Goal: Information Seeking & Learning: Check status

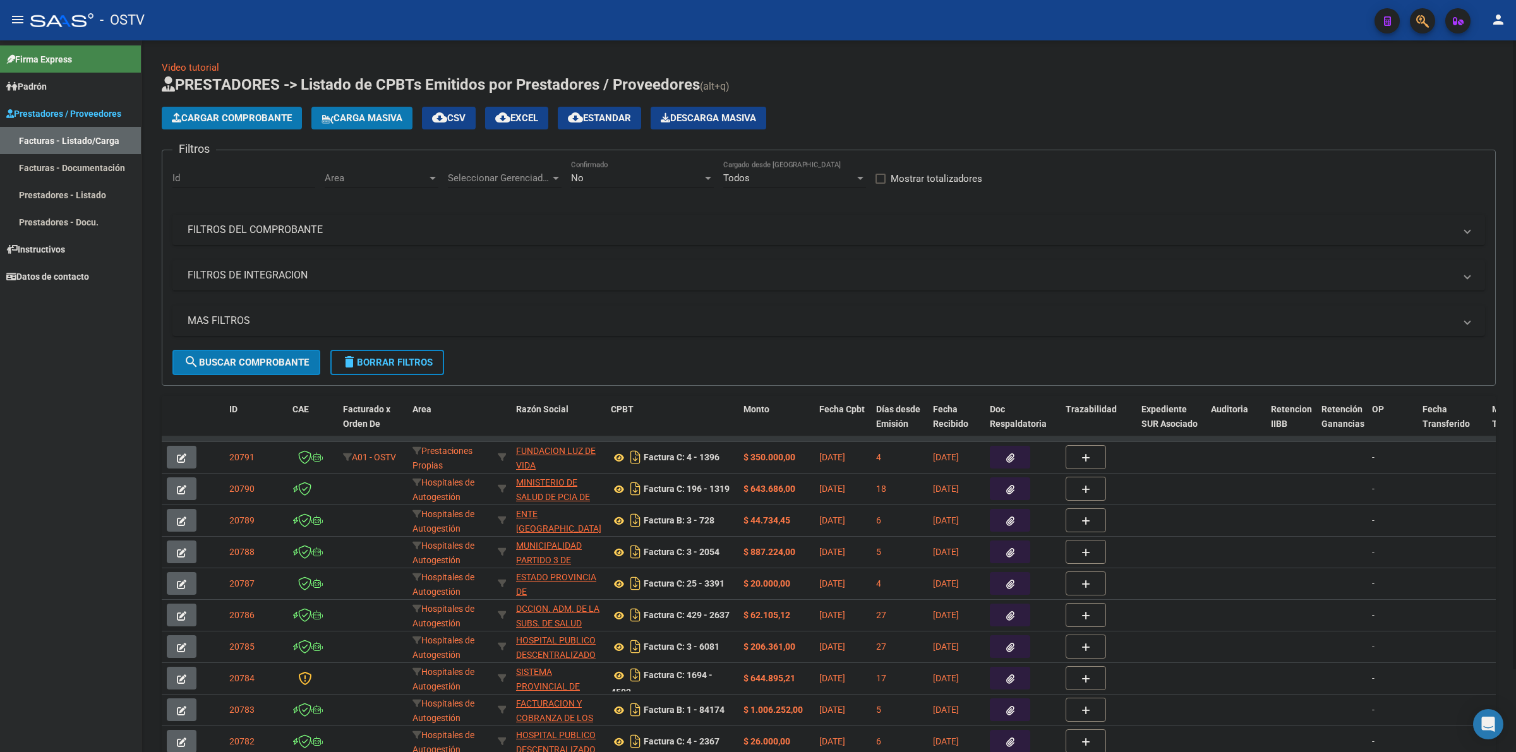
click at [253, 238] on mat-expansion-panel-header "FILTROS DEL COMPROBANTE" at bounding box center [828, 230] width 1313 height 30
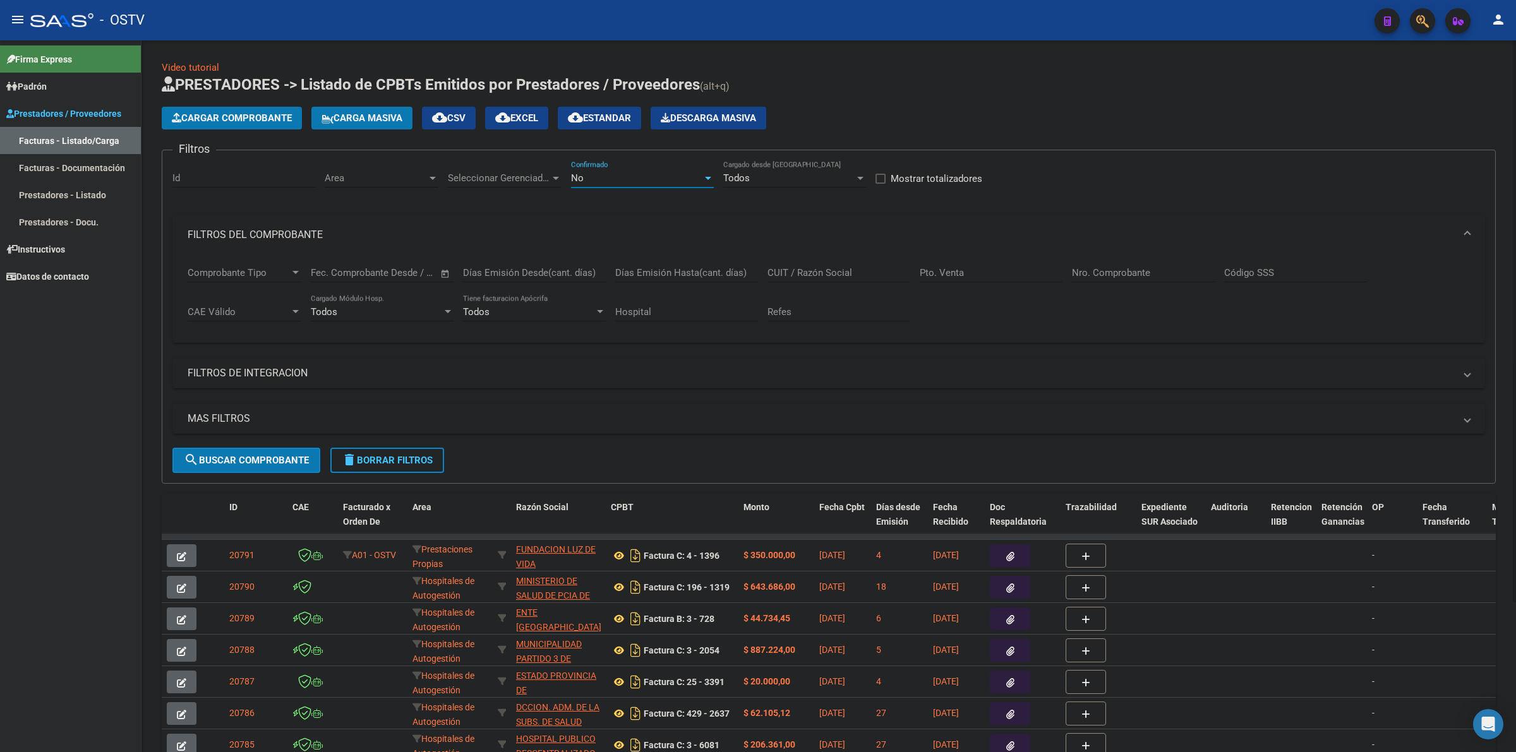
click at [607, 178] on div "No" at bounding box center [636, 177] width 131 height 11
click at [599, 125] on span "Todos" at bounding box center [642, 120] width 143 height 28
click at [1091, 269] on input "Nro. Comprobante" at bounding box center [1143, 272] width 143 height 11
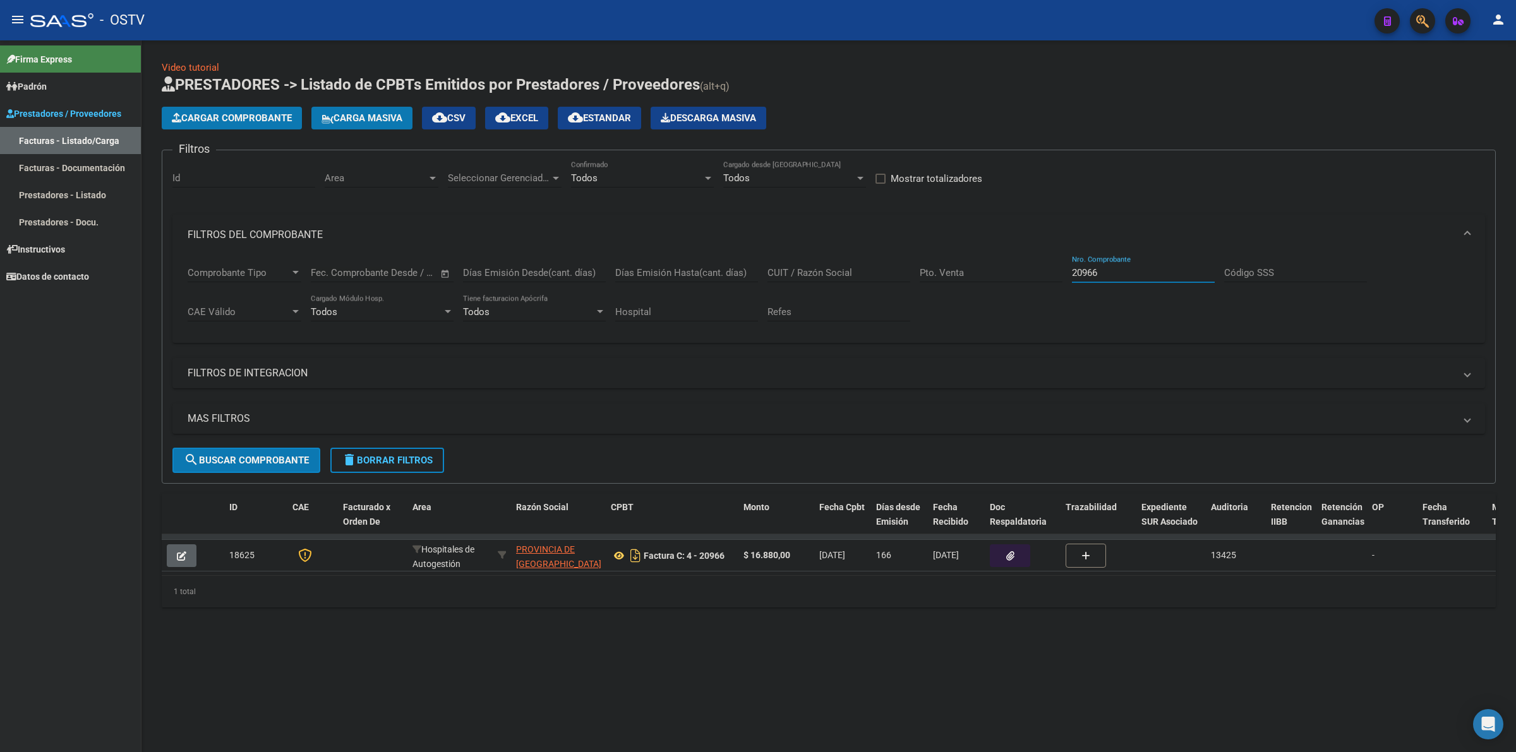
paste input "1413"
type input "21413"
click at [254, 455] on span "search Buscar Comprobante" at bounding box center [246, 460] width 125 height 11
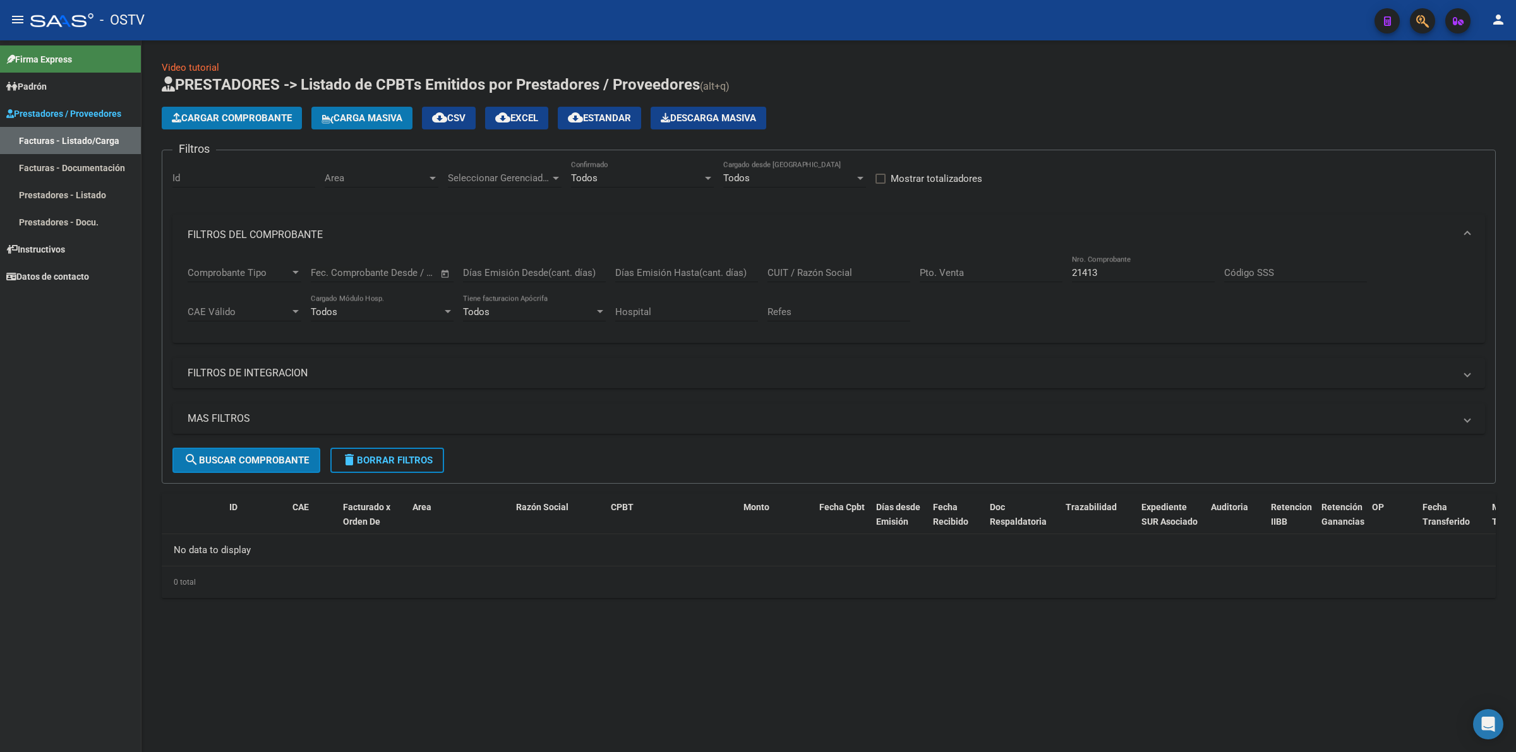
click at [1137, 270] on input "21413" at bounding box center [1143, 272] width 143 height 11
click at [20, 10] on button "menu" at bounding box center [17, 20] width 25 height 25
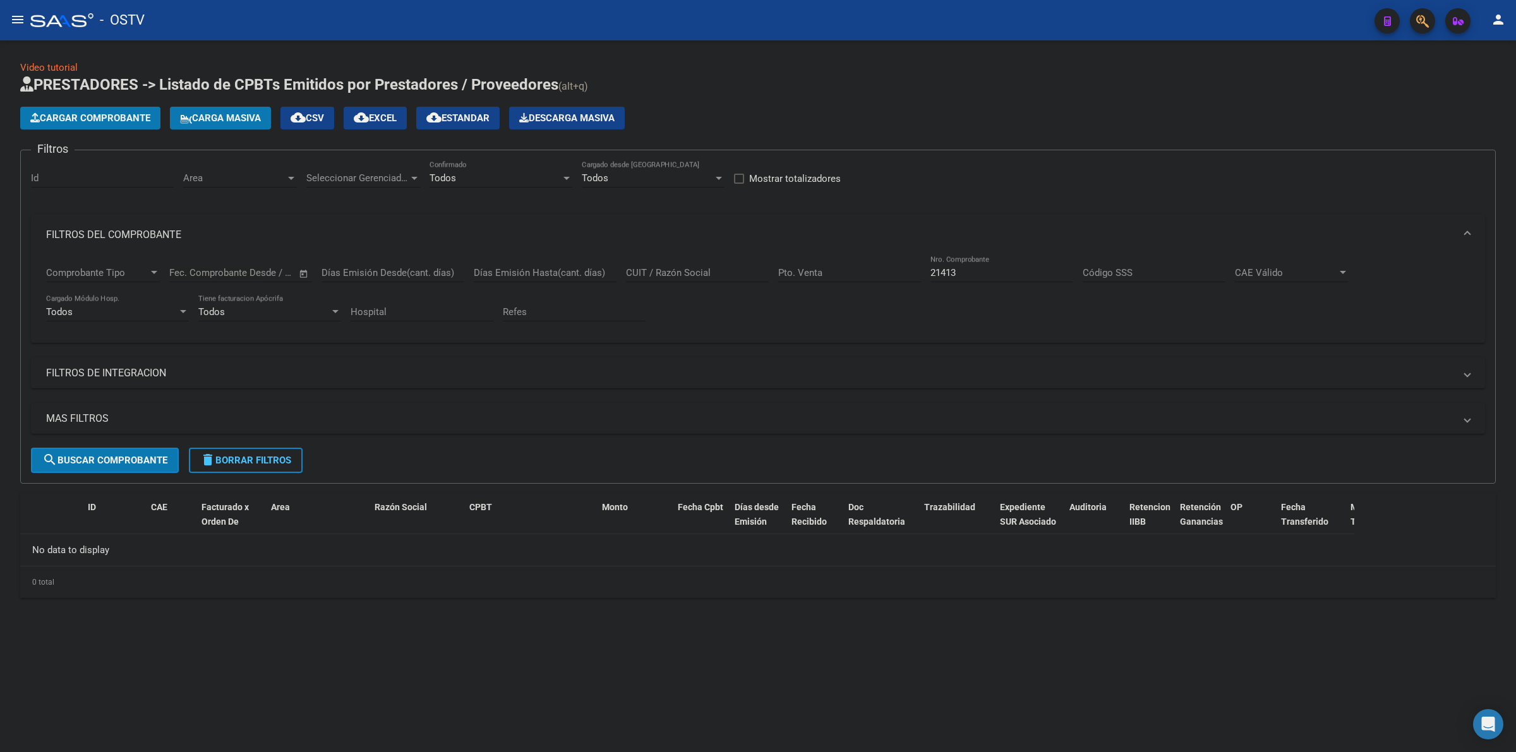
click at [238, 463] on span "delete Borrar Filtros" at bounding box center [245, 460] width 91 height 11
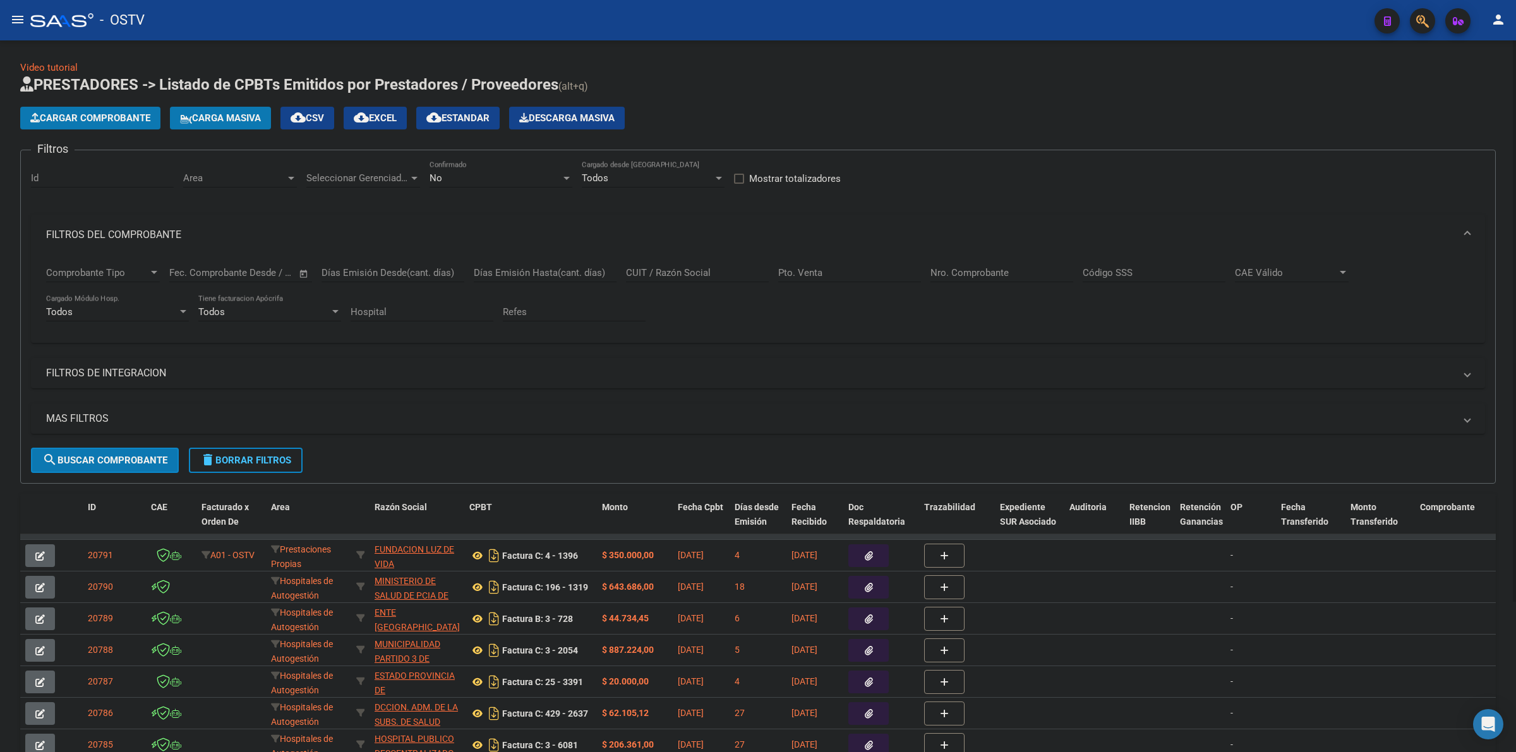
click at [787, 93] on h1 "PRESTADORES -> Listado de CPBTs Emitidos por Prestadores / Proveedores (alt+q)" at bounding box center [758, 86] width 1476 height 22
click at [893, 89] on h1 "PRESTADORES -> Listado de CPBTs Emitidos por Prestadores / Proveedores (alt+q)" at bounding box center [758, 86] width 1476 height 22
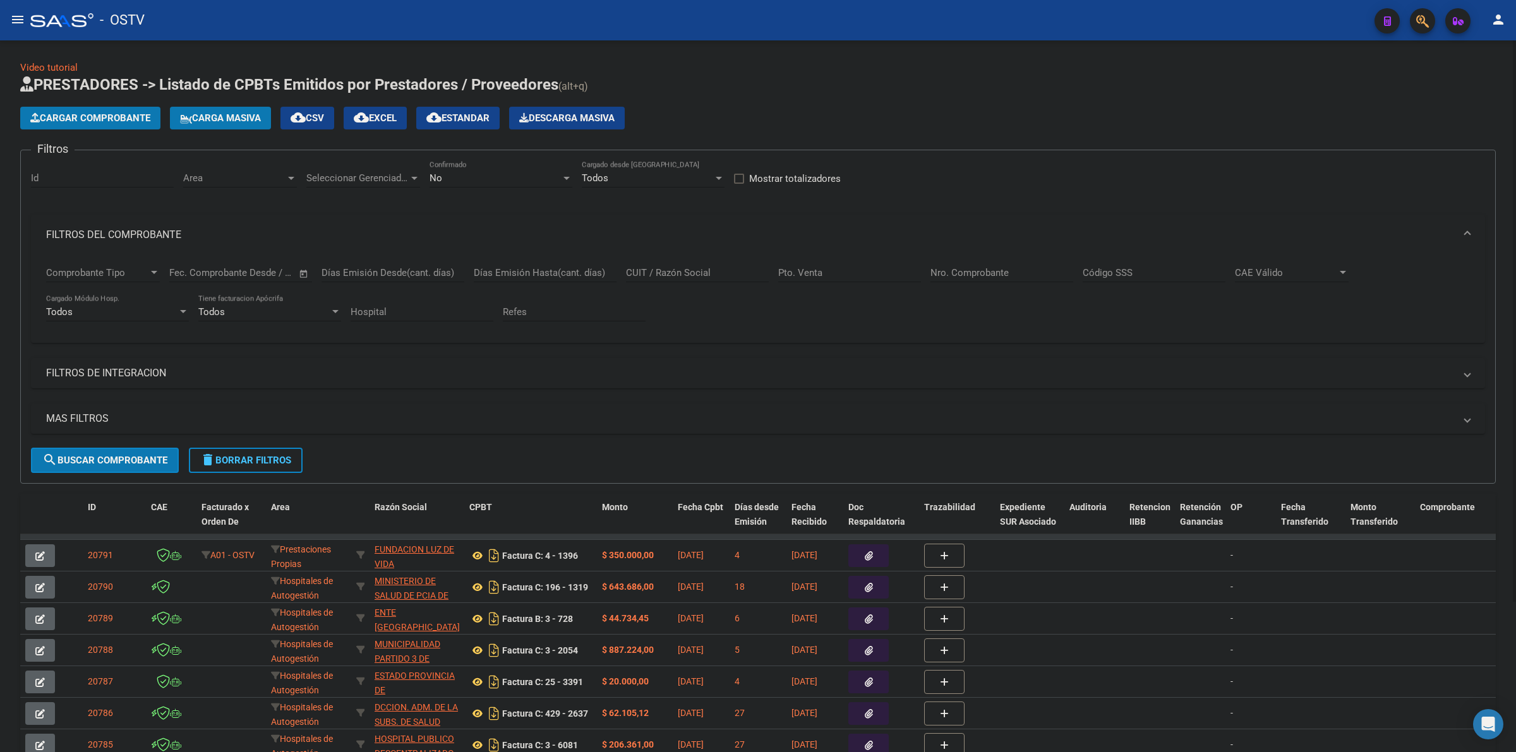
click at [821, 94] on h1 "PRESTADORES -> Listado de CPBTs Emitidos por Prestadores / Proveedores (alt+q)" at bounding box center [758, 86] width 1476 height 22
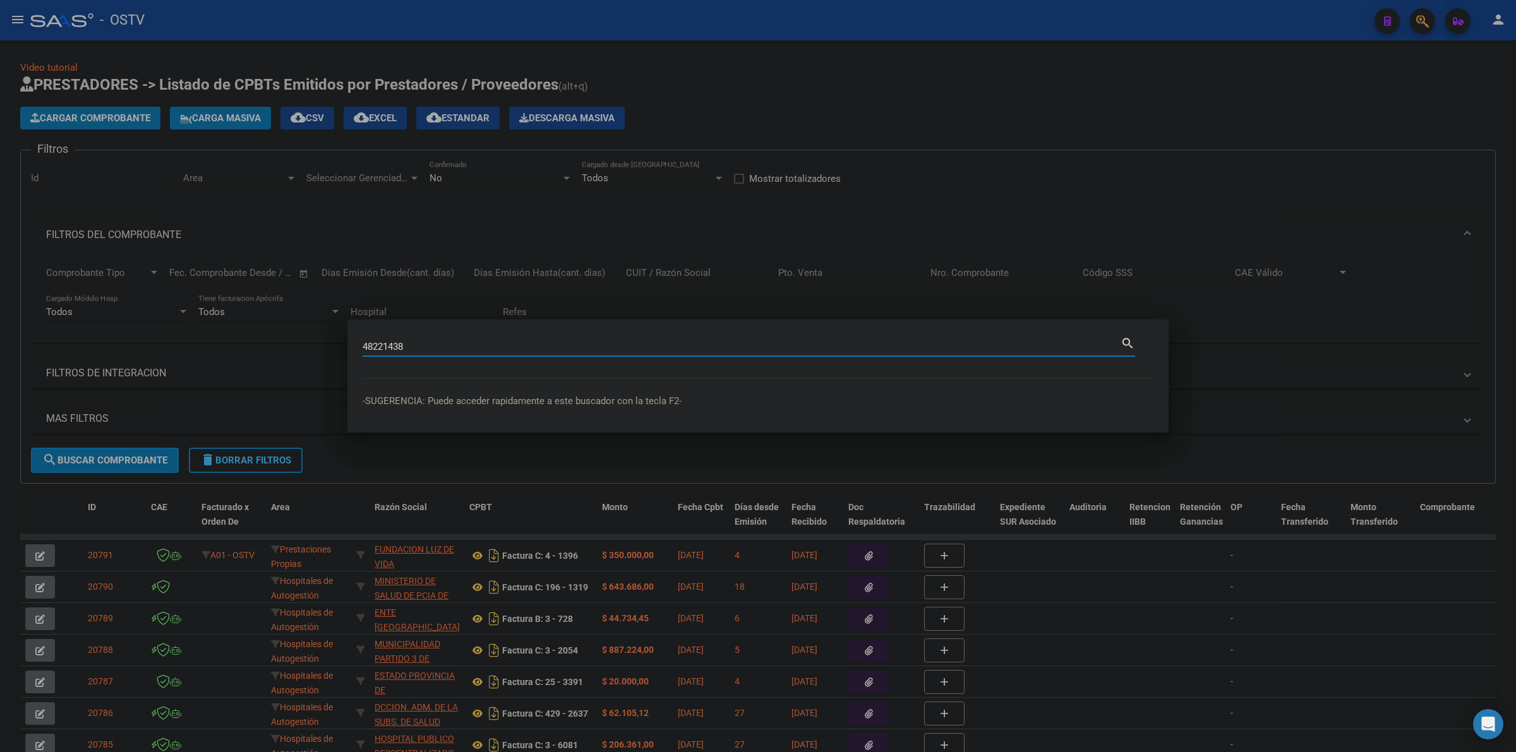
type input "48221438"
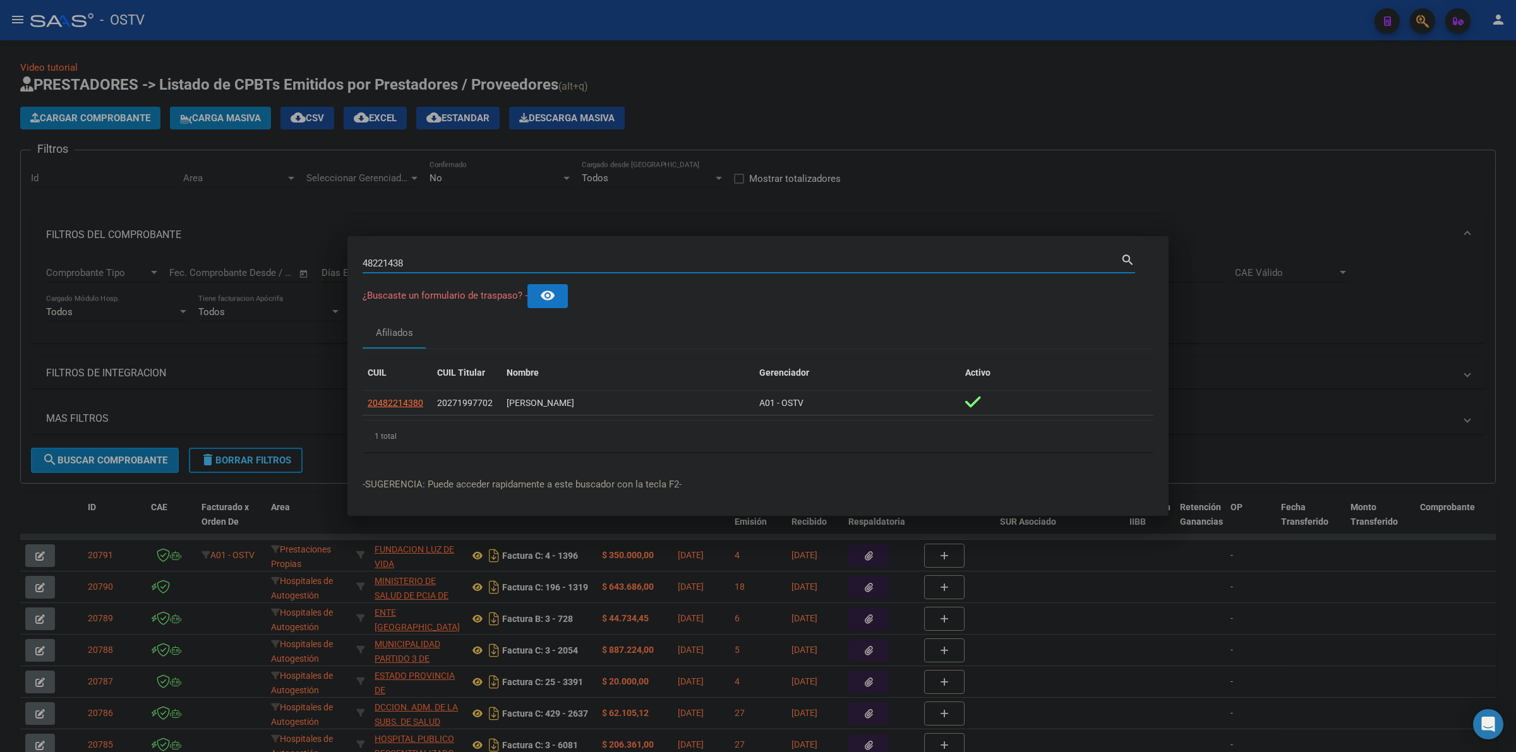
drag, startPoint x: 413, startPoint y: 267, endPoint x: 340, endPoint y: 266, distance: 72.7
click at [340, 266] on div "48221438 Buscar (apellido, dni, cuil, nro traspaso, cuit, obra social) search ¿…" at bounding box center [758, 376] width 1516 height 752
click at [403, 396] on app-link-go-to "20482214380" at bounding box center [396, 403] width 56 height 15
click at [403, 402] on span "20482214380" at bounding box center [396, 403] width 56 height 10
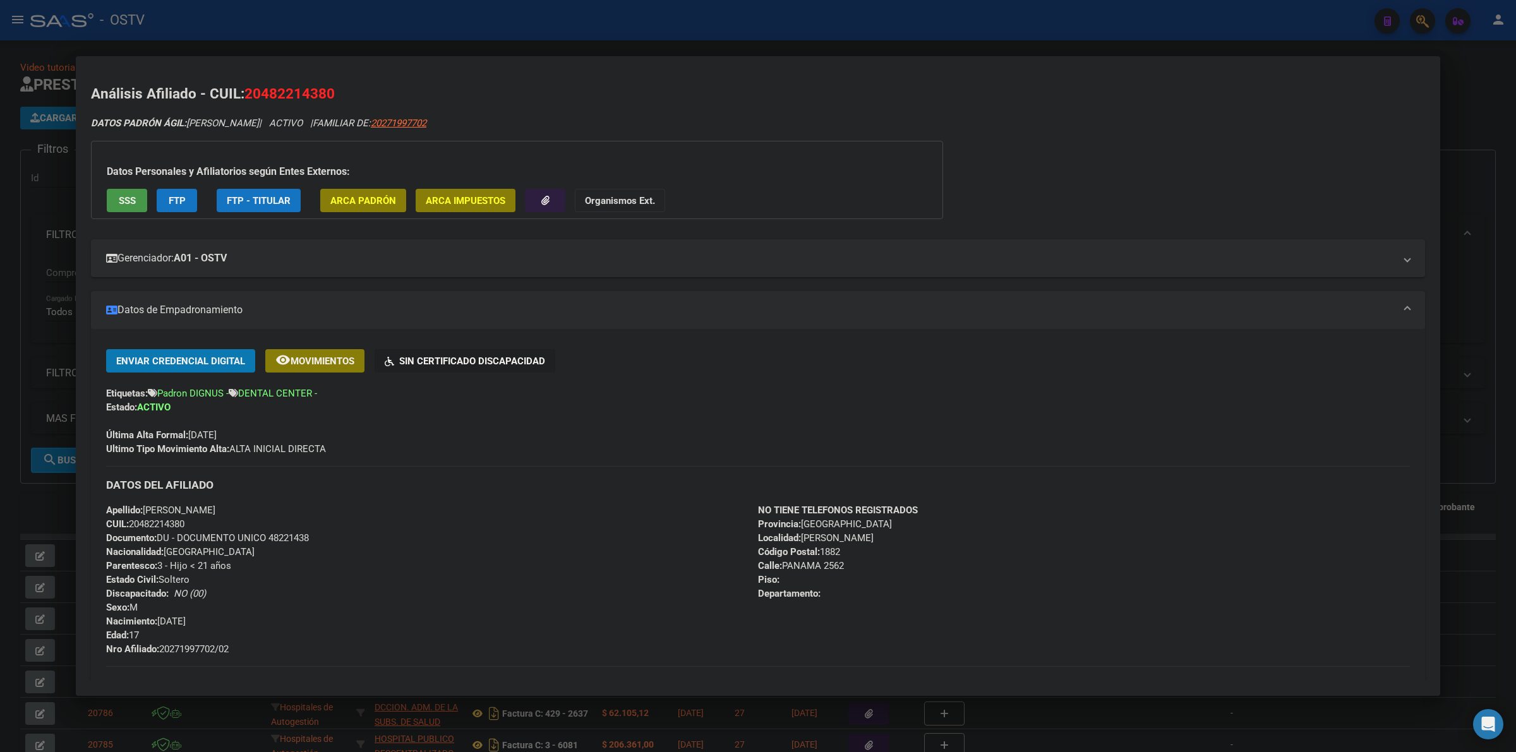
drag, startPoint x: 270, startPoint y: 515, endPoint x: 246, endPoint y: 206, distance: 309.9
click at [146, 507] on div "Apellido: [PERSON_NAME] CUIL: 20482214380 Documento: DU - DOCUMENTO UNICO 48221…" at bounding box center [432, 580] width 652 height 153
copy span "[PERSON_NAME]"
click at [318, 30] on div at bounding box center [758, 376] width 1516 height 752
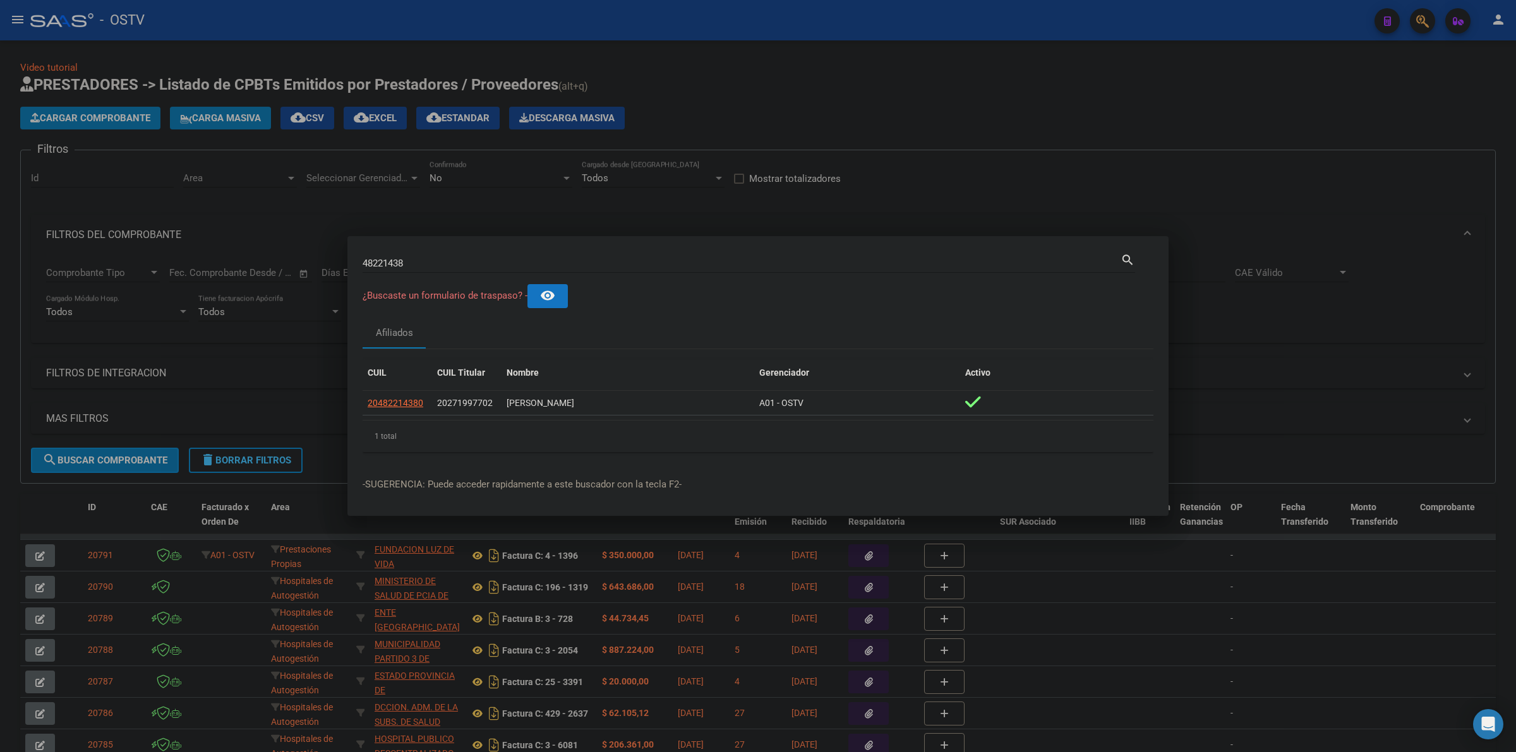
click at [987, 174] on div at bounding box center [758, 376] width 1516 height 752
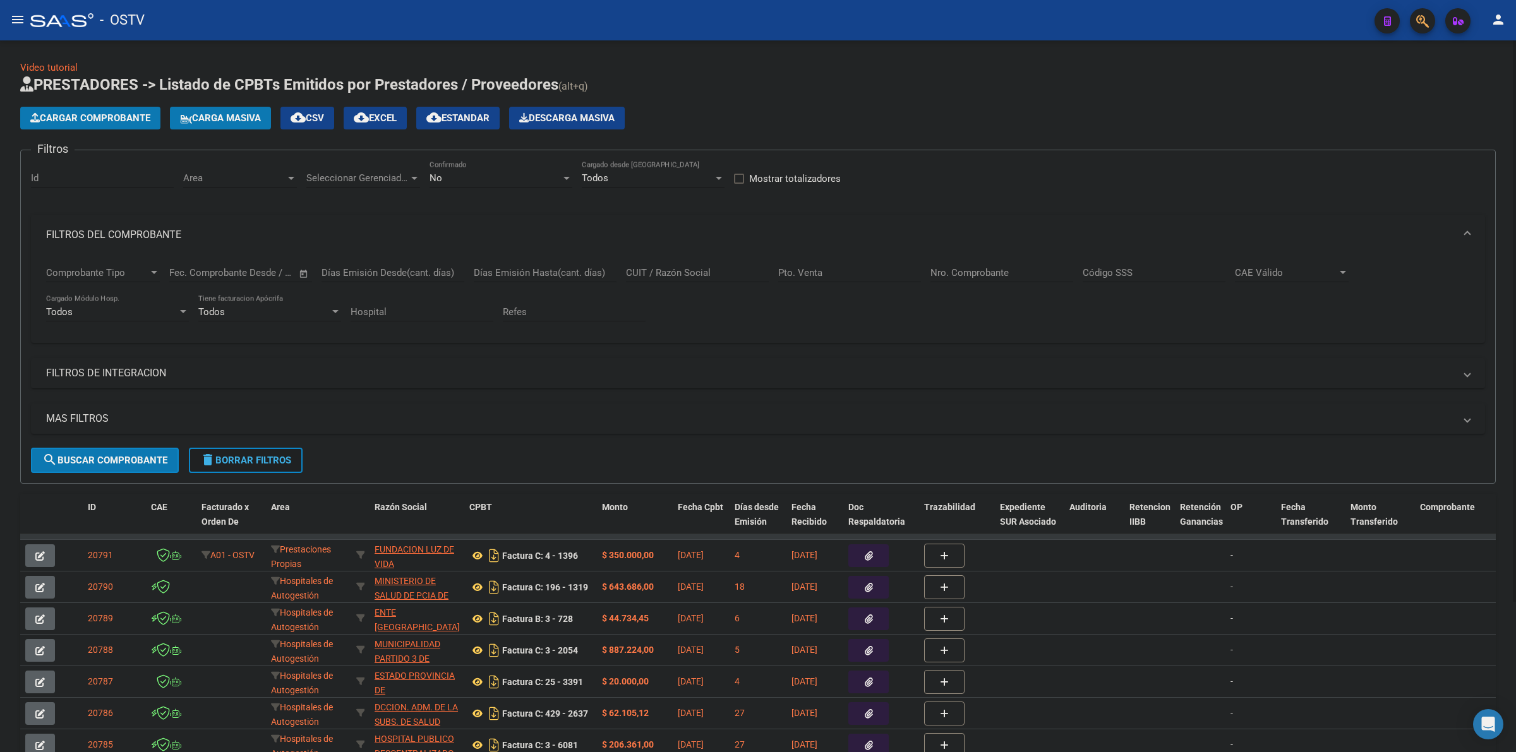
click at [293, 466] on button "delete Borrar Filtros" at bounding box center [246, 460] width 114 height 25
click at [131, 234] on mat-panel-title "FILTROS DEL COMPROBANTE" at bounding box center [750, 235] width 1409 height 14
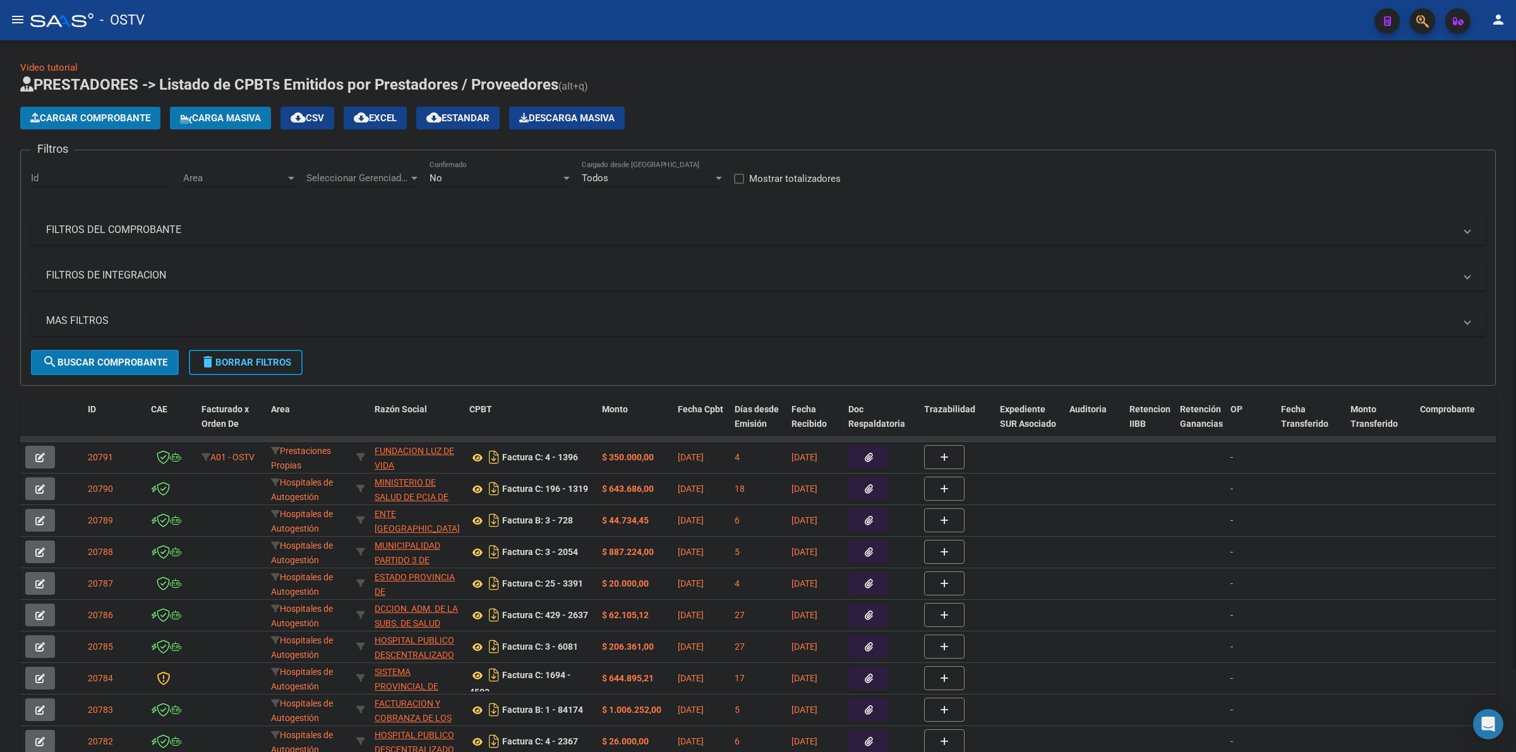
click at [539, 174] on div "No" at bounding box center [495, 177] width 131 height 11
drag, startPoint x: 464, startPoint y: 114, endPoint x: 430, endPoint y: 124, distance: 35.6
click at [464, 112] on span "Todos" at bounding box center [501, 120] width 143 height 28
click at [327, 178] on span "Seleccionar Gerenciador" at bounding box center [357, 177] width 102 height 11
click at [361, 269] on span "A01 - OSTV" at bounding box center [394, 262] width 177 height 28
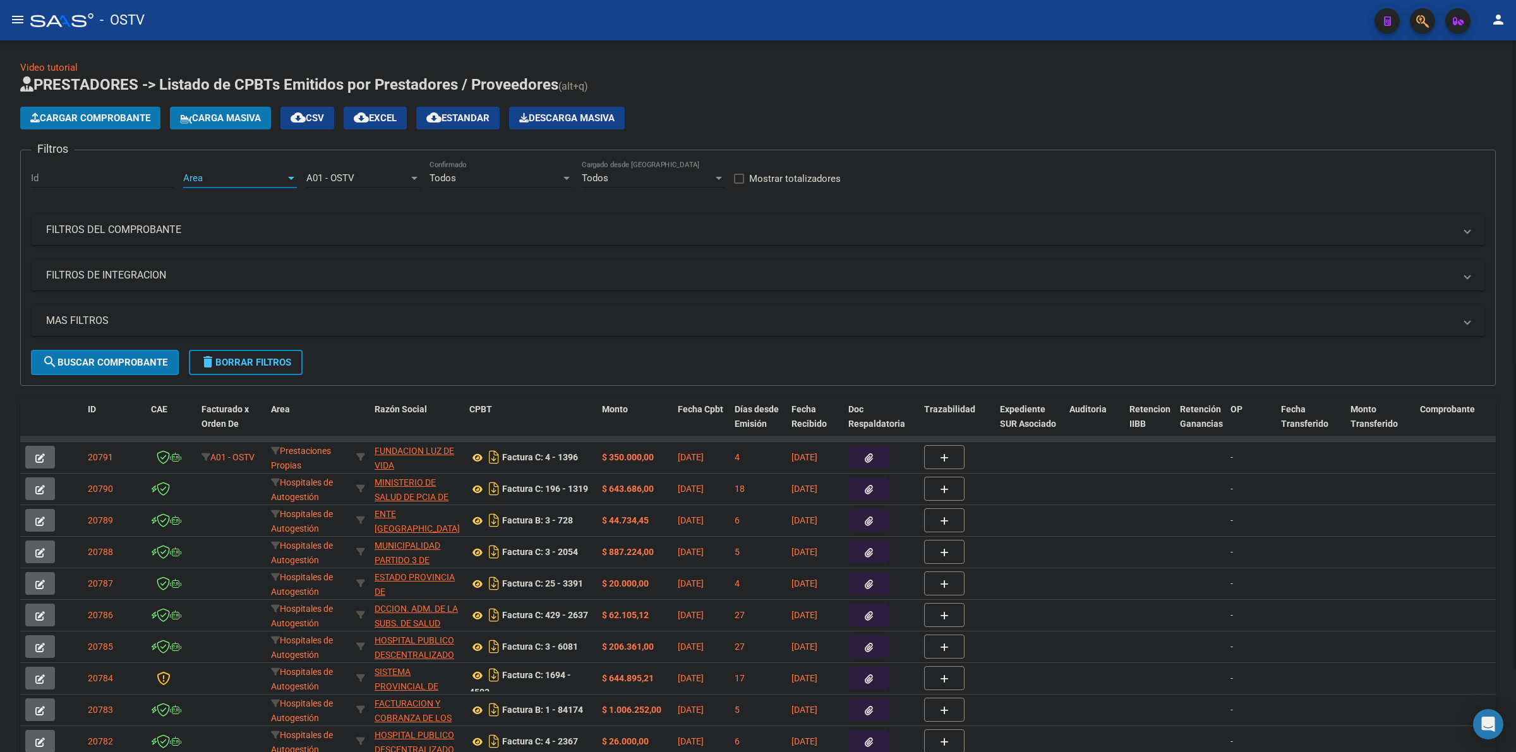
click at [226, 180] on span "Area" at bounding box center [234, 177] width 102 height 11
click at [411, 184] on div at bounding box center [758, 376] width 1516 height 752
click at [387, 176] on div "A01 - OSTV" at bounding box center [357, 177] width 102 height 11
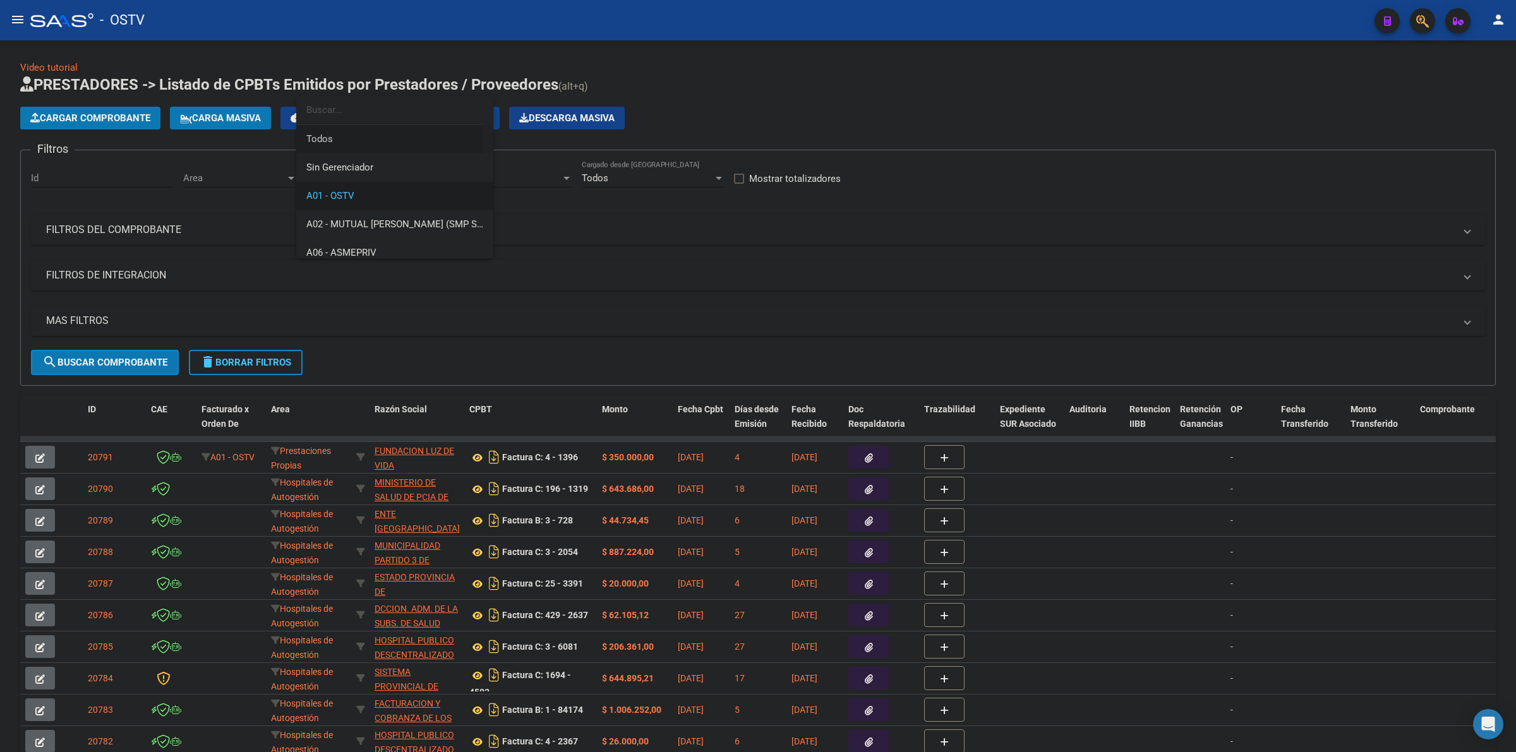
click at [336, 140] on span "Todos" at bounding box center [394, 139] width 177 height 28
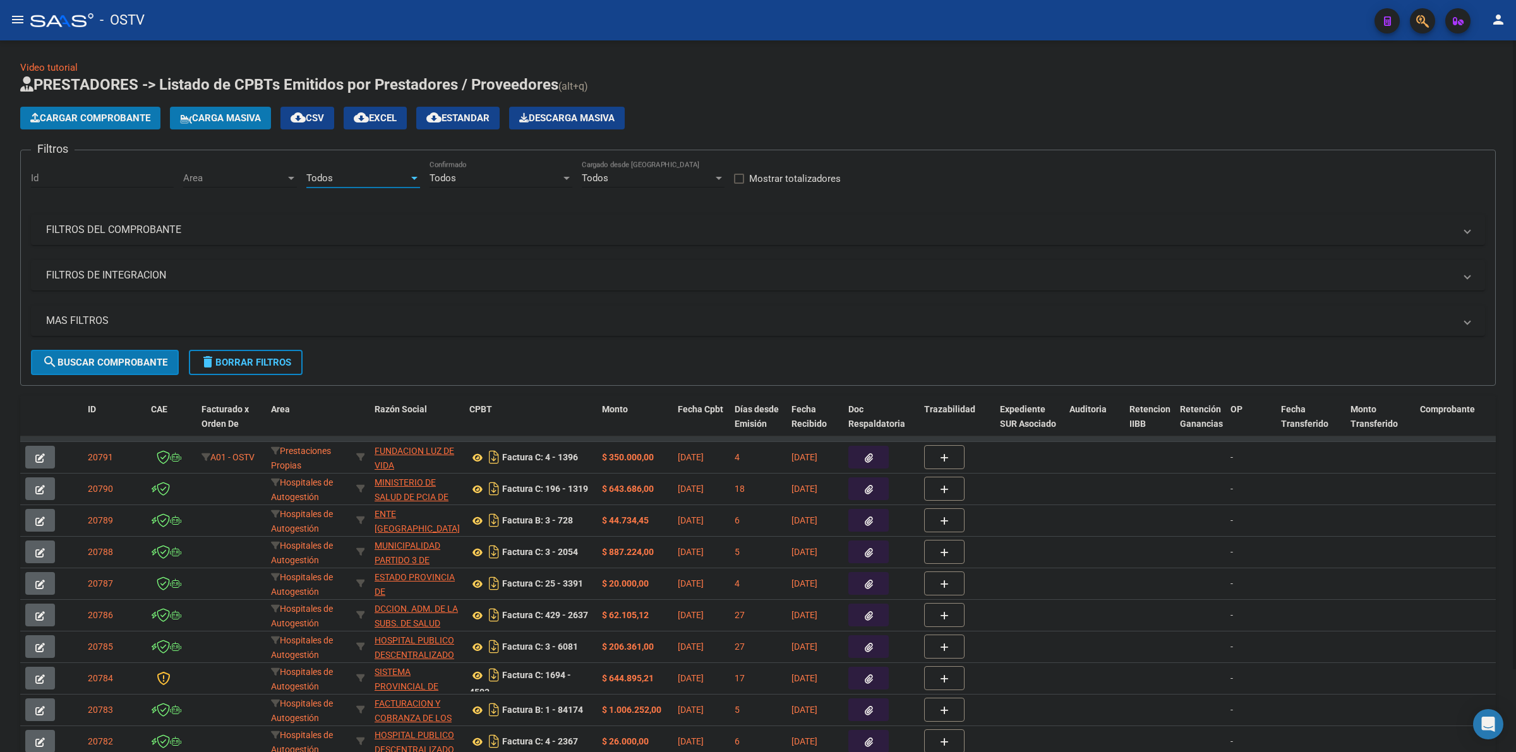
click at [242, 174] on span "Area" at bounding box center [234, 177] width 102 height 11
click at [226, 209] on span "Todos" at bounding box center [265, 205] width 165 height 28
click at [99, 322] on mat-panel-title "MAS FILTROS" at bounding box center [750, 321] width 1409 height 14
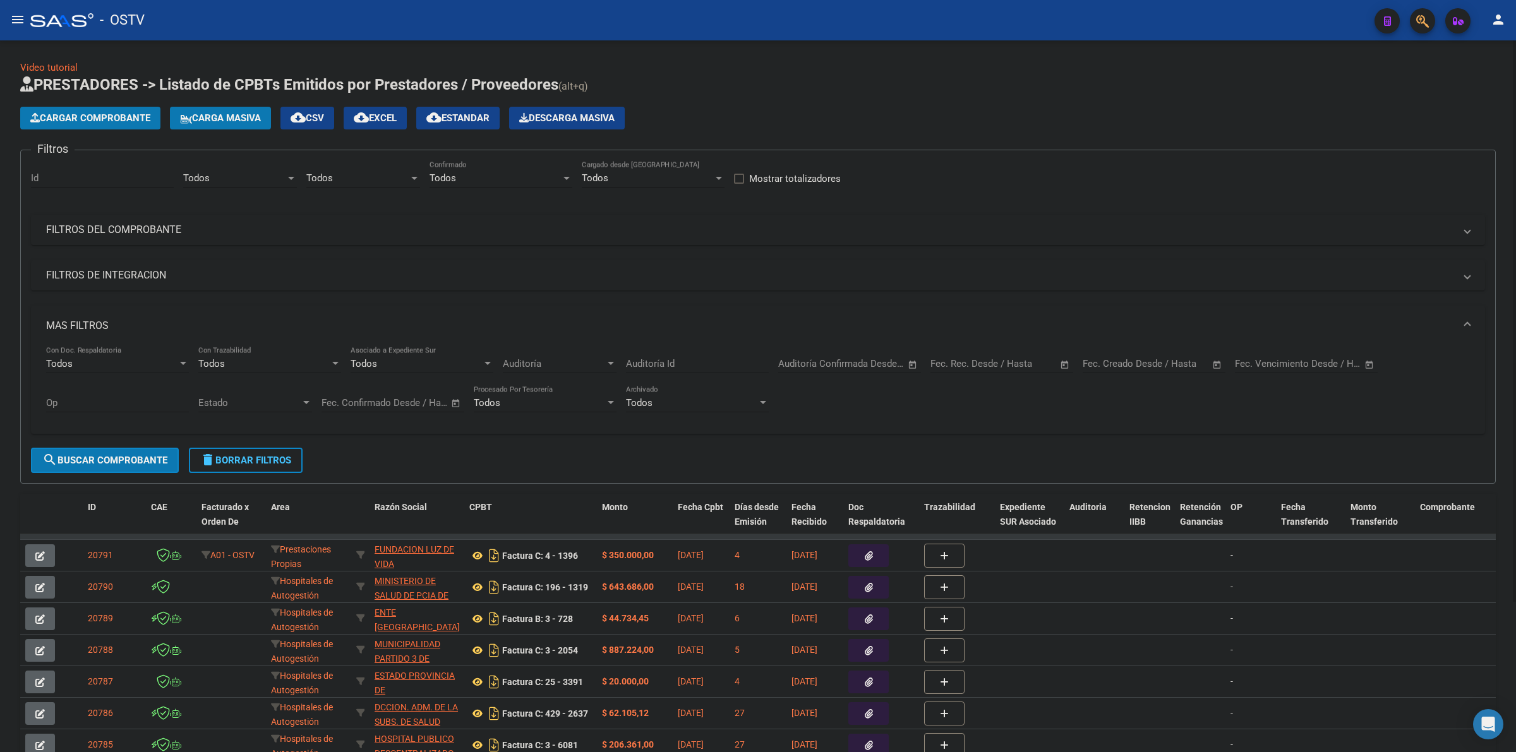
click at [1154, 362] on input "text" at bounding box center [1165, 363] width 61 height 11
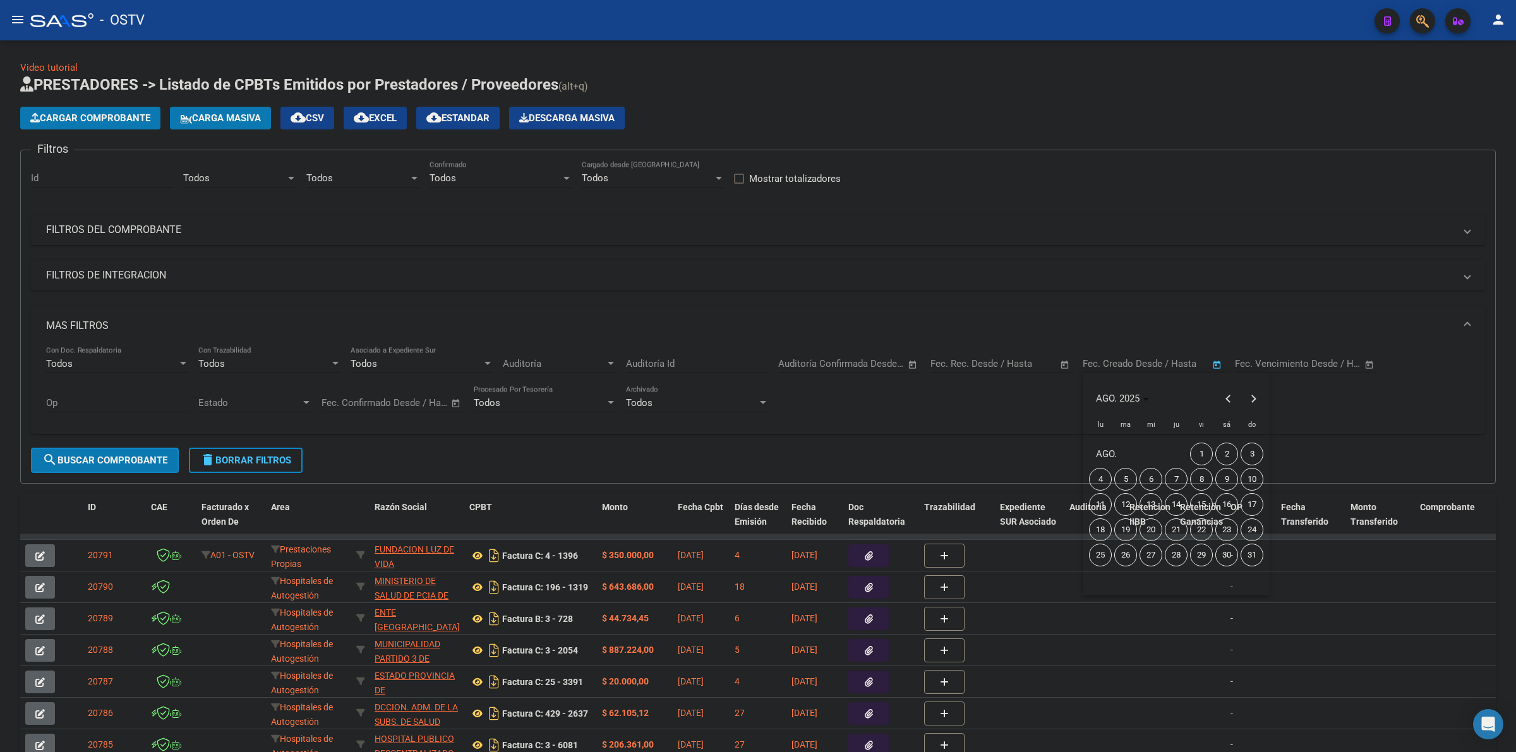
click at [1202, 509] on span "15" at bounding box center [1201, 504] width 23 height 23
type input "[DATE]"
click at [1246, 509] on span "17" at bounding box center [1252, 504] width 23 height 23
type input "[DATE]"
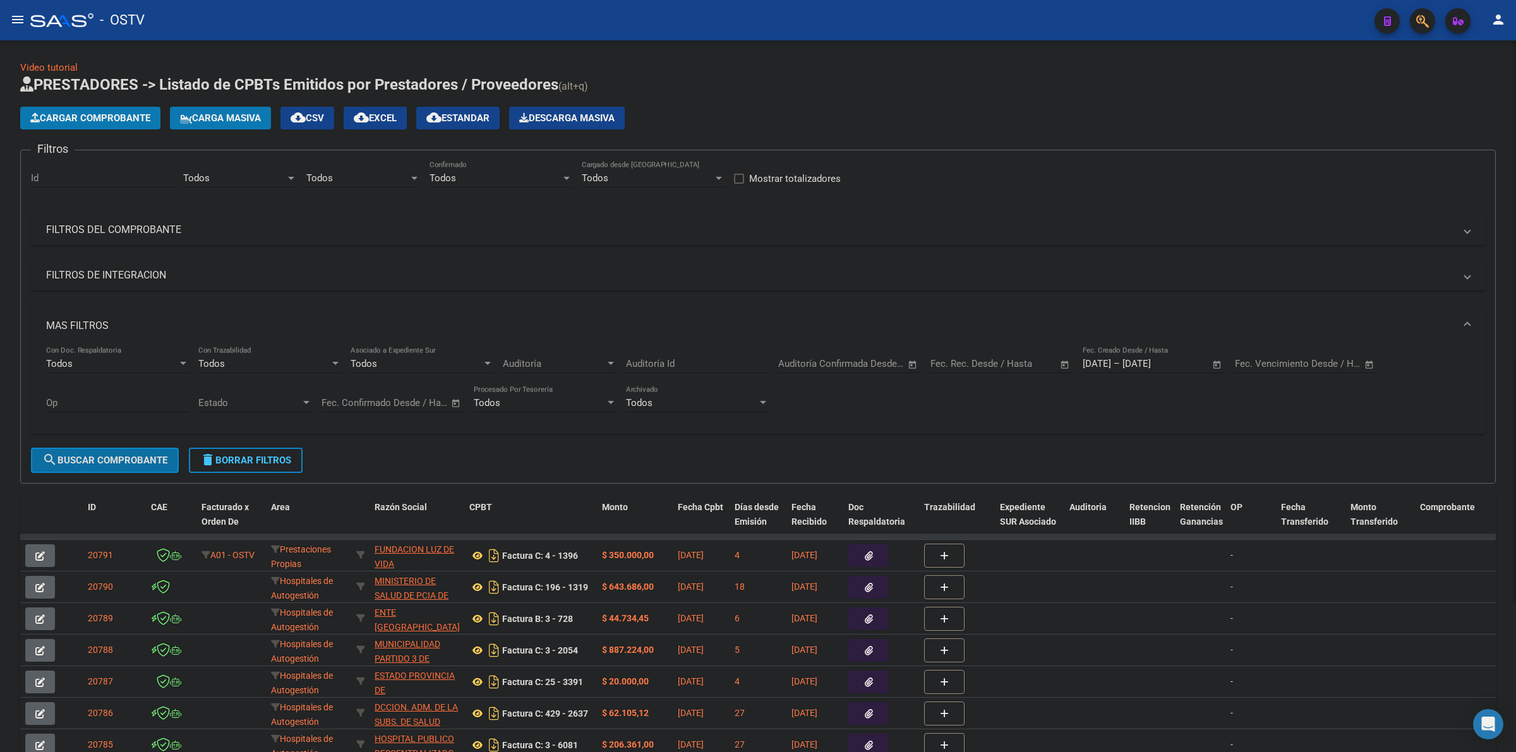
click at [140, 458] on span "search Buscar Comprobante" at bounding box center [104, 460] width 125 height 11
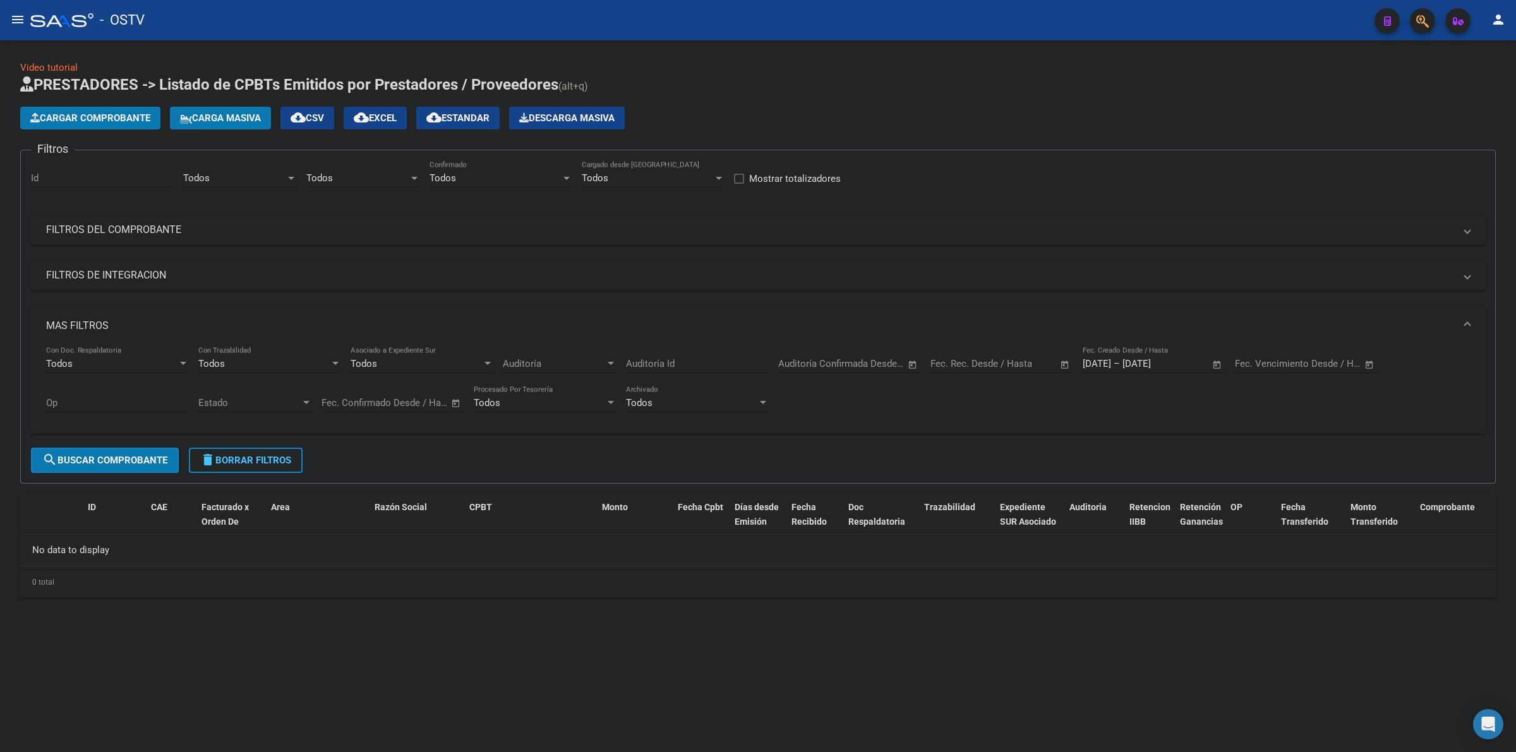
click at [114, 459] on span "search Buscar Comprobante" at bounding box center [104, 460] width 125 height 11
click at [299, 452] on button "delete Borrar Filtros" at bounding box center [246, 460] width 114 height 25
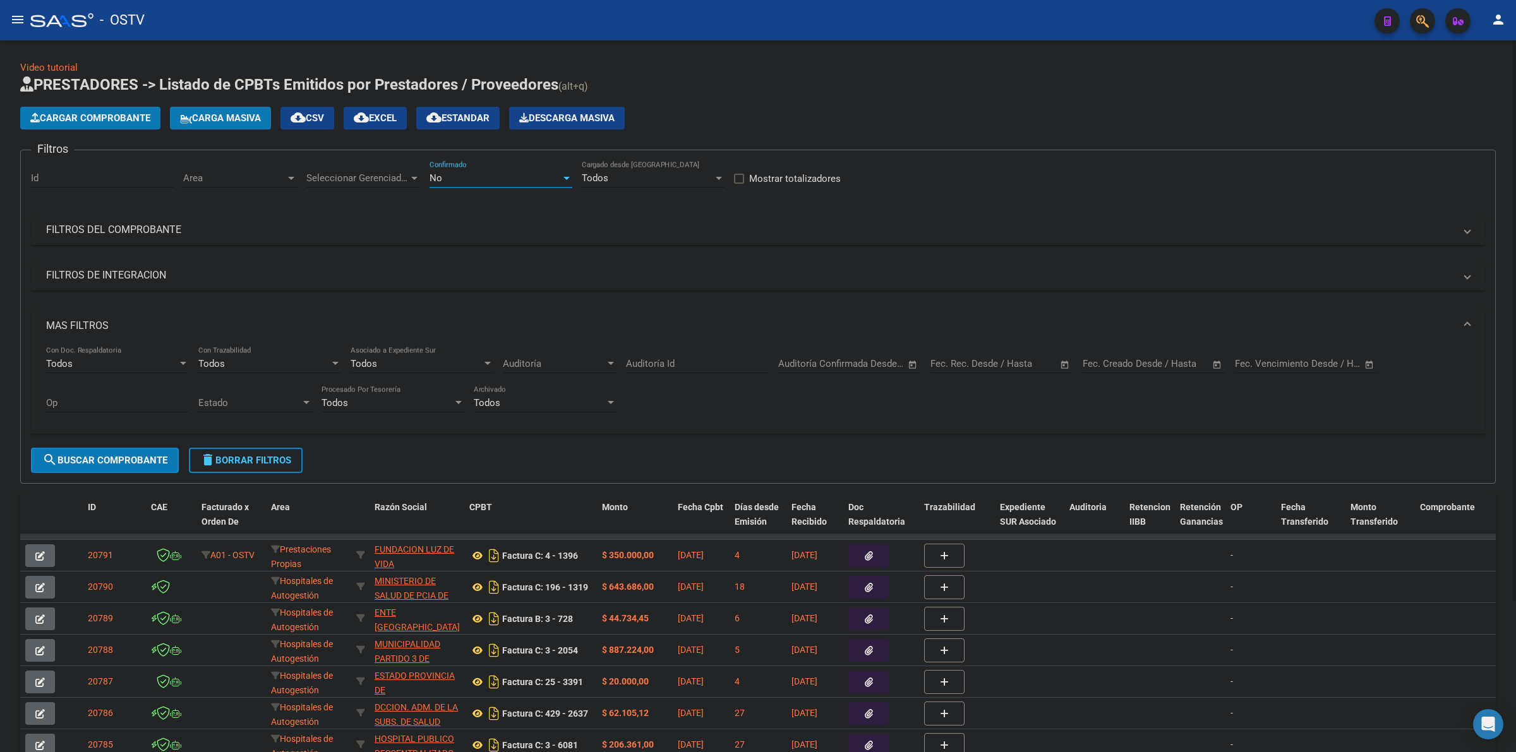
click at [449, 182] on div "No" at bounding box center [495, 177] width 131 height 11
click at [444, 120] on span "Todos" at bounding box center [501, 120] width 143 height 28
click at [371, 166] on div "Seleccionar Gerenciador Seleccionar Gerenciador" at bounding box center [363, 173] width 114 height 27
drag, startPoint x: 346, startPoint y: 213, endPoint x: 238, endPoint y: 169, distance: 116.7
click at [343, 212] on span "Todos" at bounding box center [394, 205] width 177 height 28
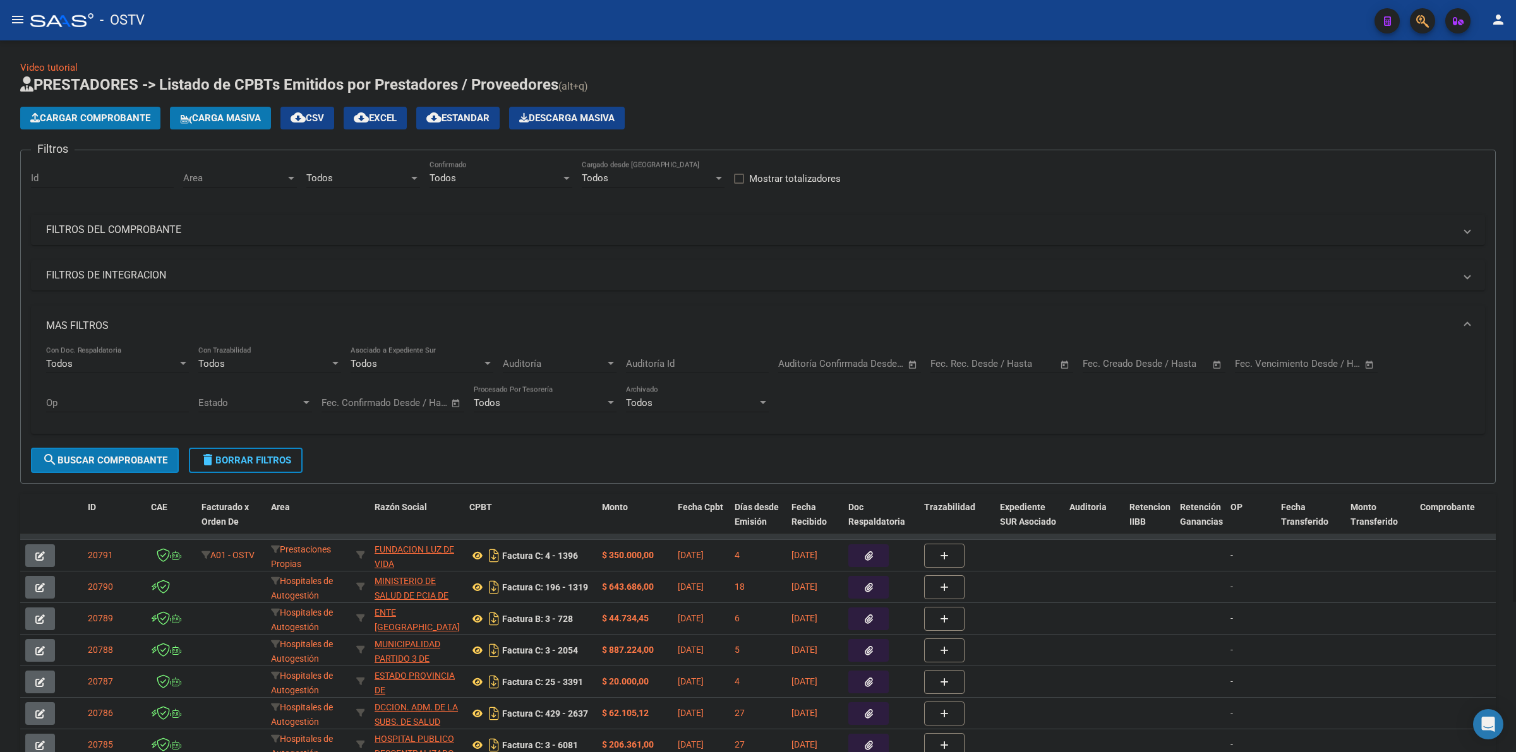
click at [232, 169] on div "Area Area" at bounding box center [240, 173] width 114 height 27
click at [217, 206] on span "Todos" at bounding box center [265, 205] width 165 height 28
click at [1152, 364] on input "text" at bounding box center [1165, 363] width 61 height 11
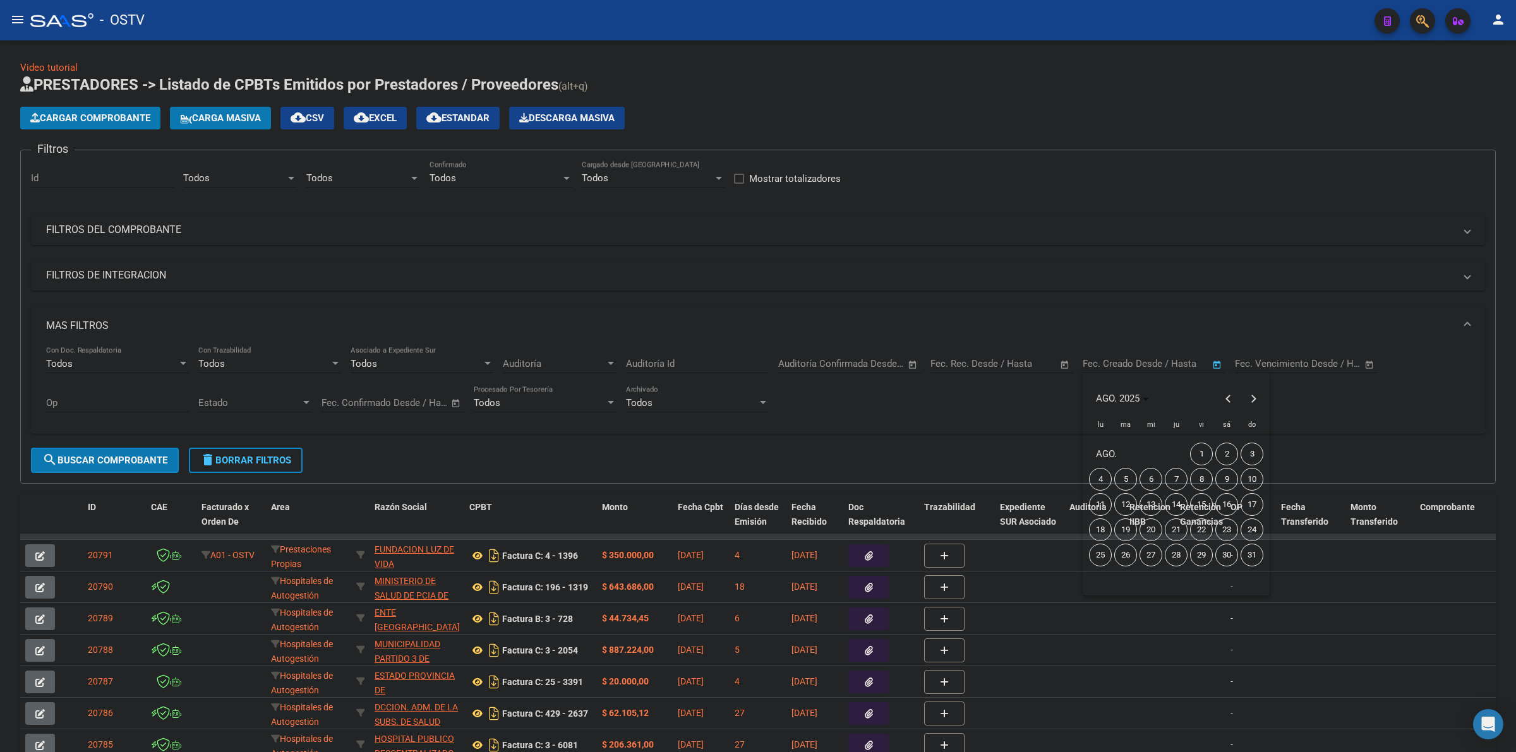
click at [1174, 504] on span "14" at bounding box center [1176, 504] width 23 height 23
type input "[DATE]"
click at [1260, 507] on span "17" at bounding box center [1252, 504] width 23 height 23
type input "[DATE]"
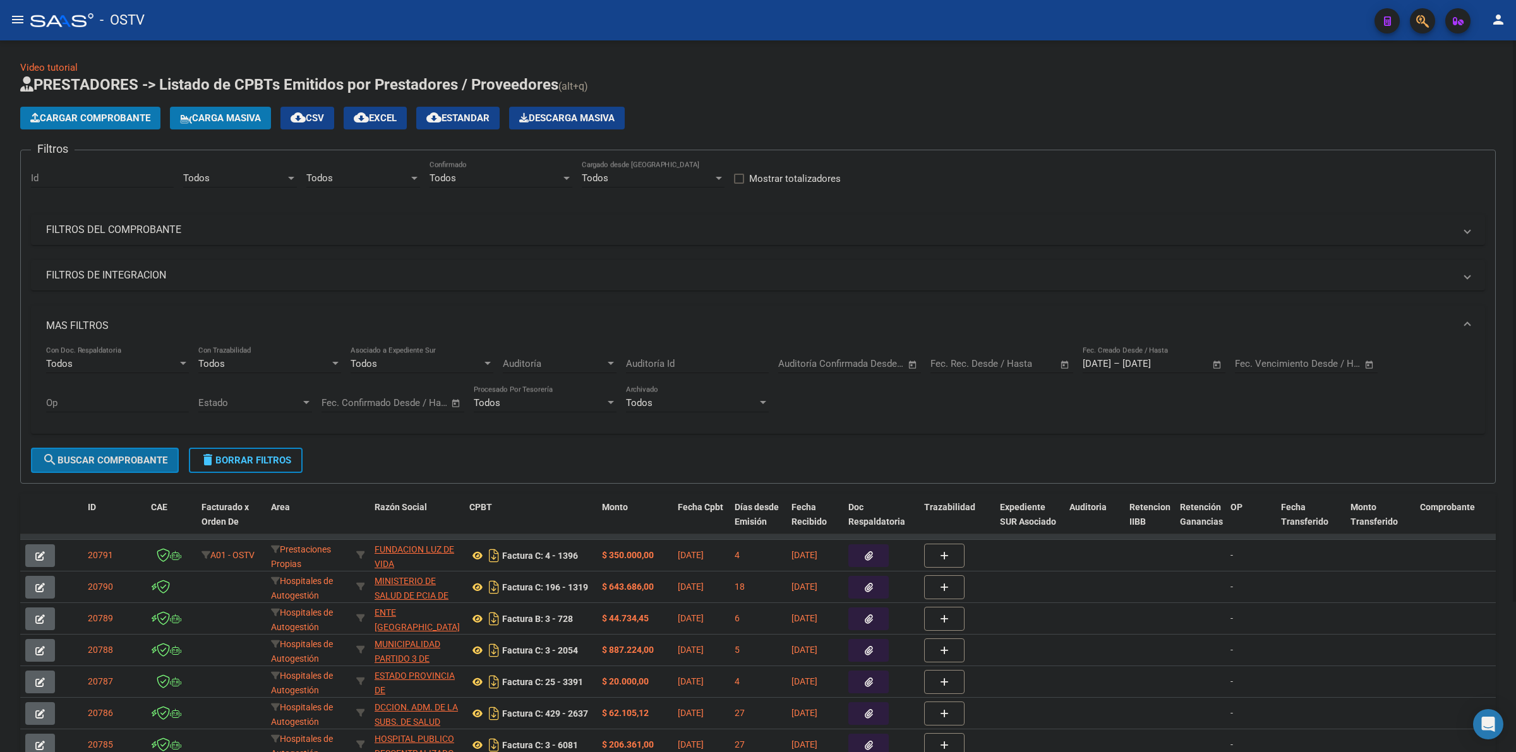
click at [127, 457] on span "search Buscar Comprobante" at bounding box center [104, 460] width 125 height 11
click at [455, 120] on span "cloud_download Estandar" at bounding box center [457, 117] width 63 height 11
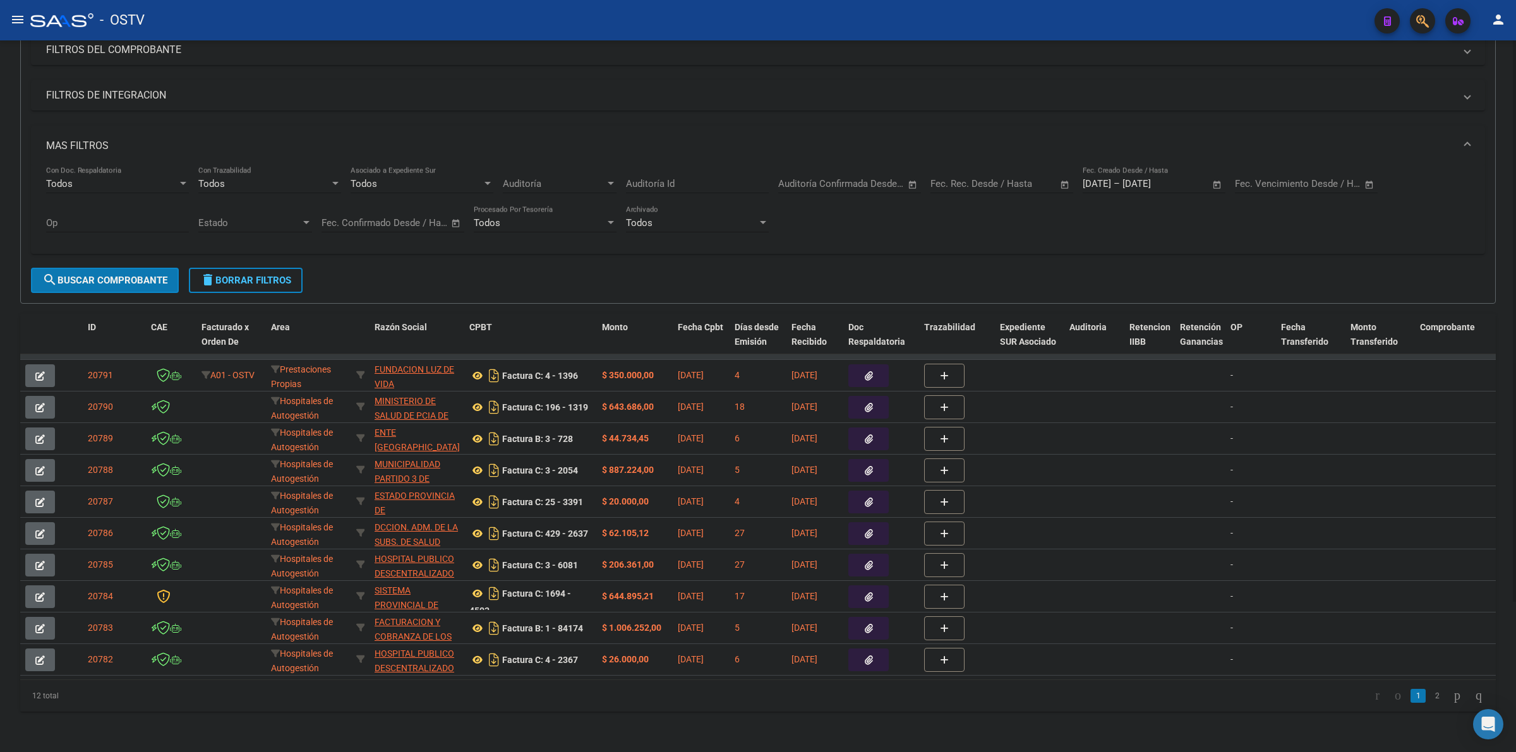
scroll to position [184, 0]
click at [261, 280] on button "delete Borrar Filtros" at bounding box center [246, 280] width 114 height 25
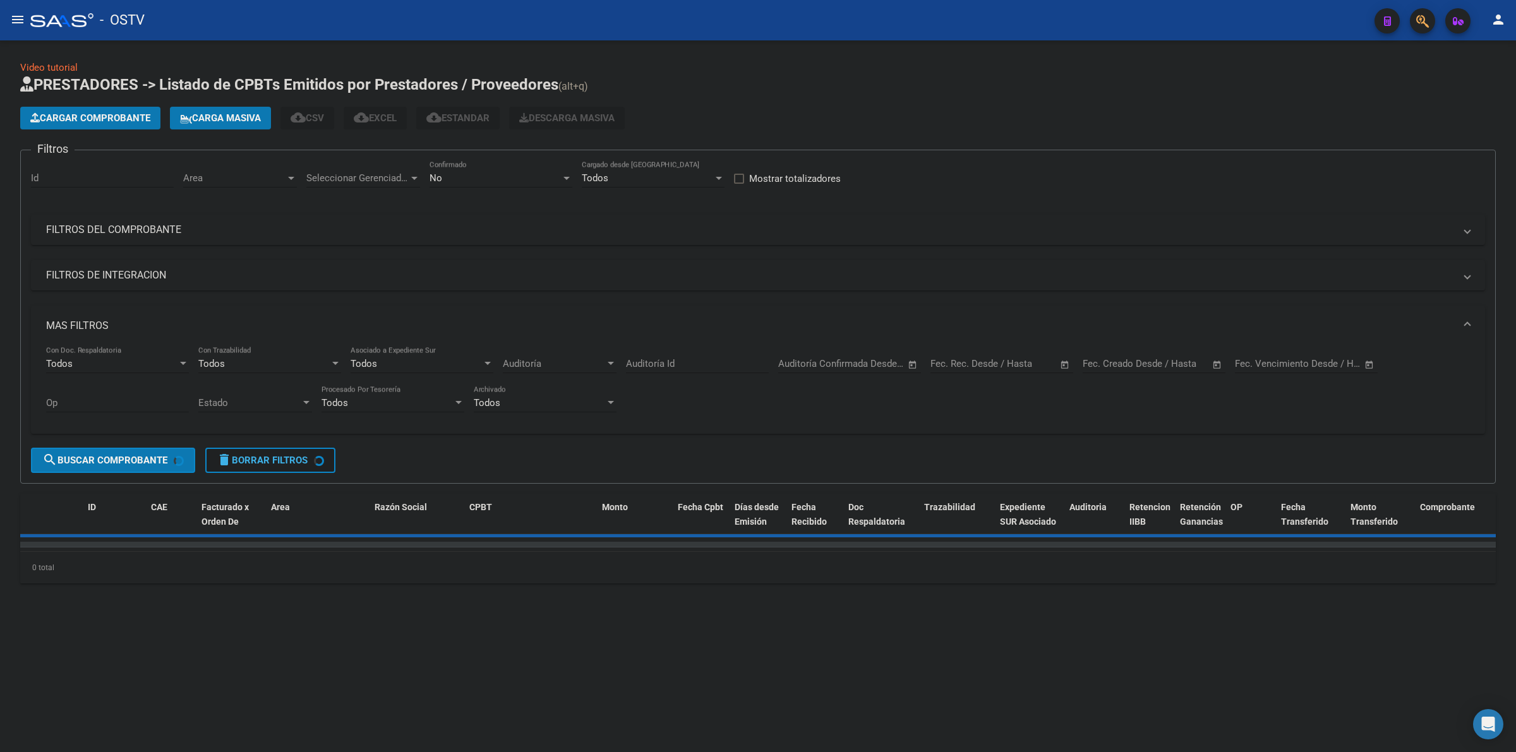
scroll to position [0, 0]
click at [1092, 342] on mat-expansion-panel-header "MAS FILTROS" at bounding box center [758, 326] width 1454 height 40
click at [1123, 364] on input "text" at bounding box center [1103, 363] width 41 height 11
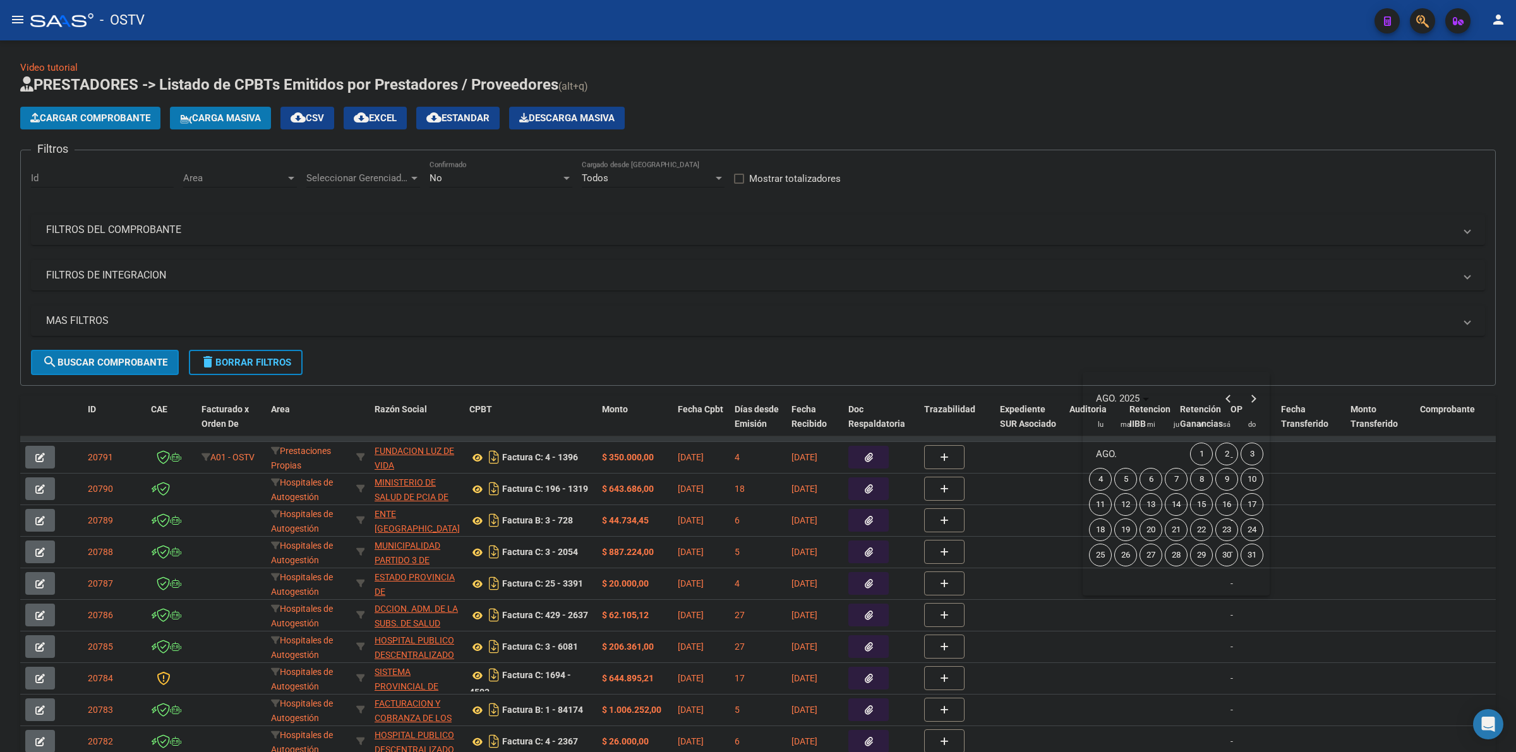
click at [1178, 507] on span "14" at bounding box center [1176, 504] width 23 height 23
type input "[DATE]"
click at [1259, 504] on span "17" at bounding box center [1252, 504] width 23 height 23
type input "[DATE]"
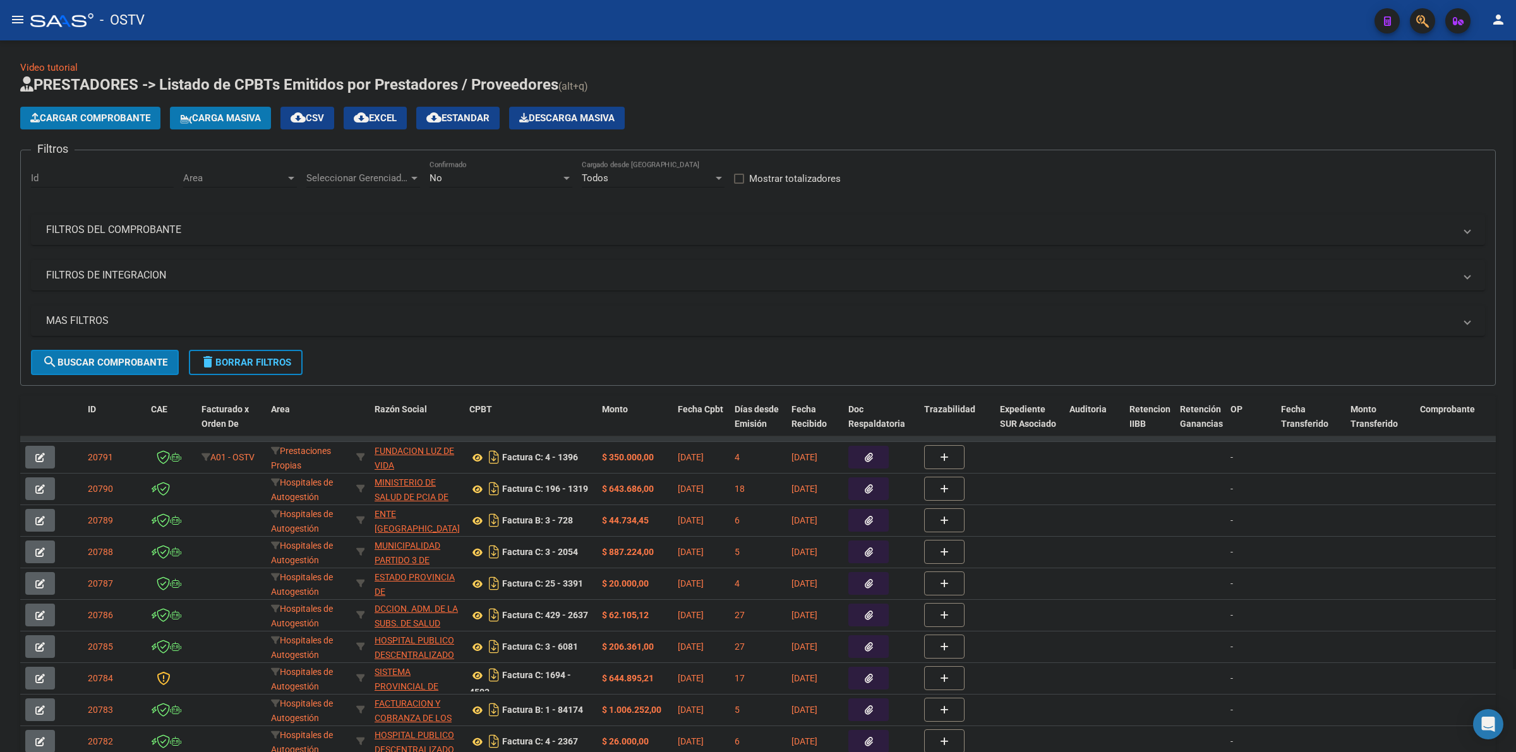
click at [357, 184] on div "Seleccionar Gerenciador Seleccionar Gerenciador" at bounding box center [363, 173] width 114 height 27
click at [323, 267] on span "A01 - OSTV" at bounding box center [330, 262] width 48 height 11
click at [253, 181] on span "Area" at bounding box center [234, 177] width 102 height 11
click at [231, 264] on span "Gestiones Administrativas y Otros" at bounding box center [255, 262] width 145 height 11
drag, startPoint x: 143, startPoint y: 347, endPoint x: 142, endPoint y: 354, distance: 7.1
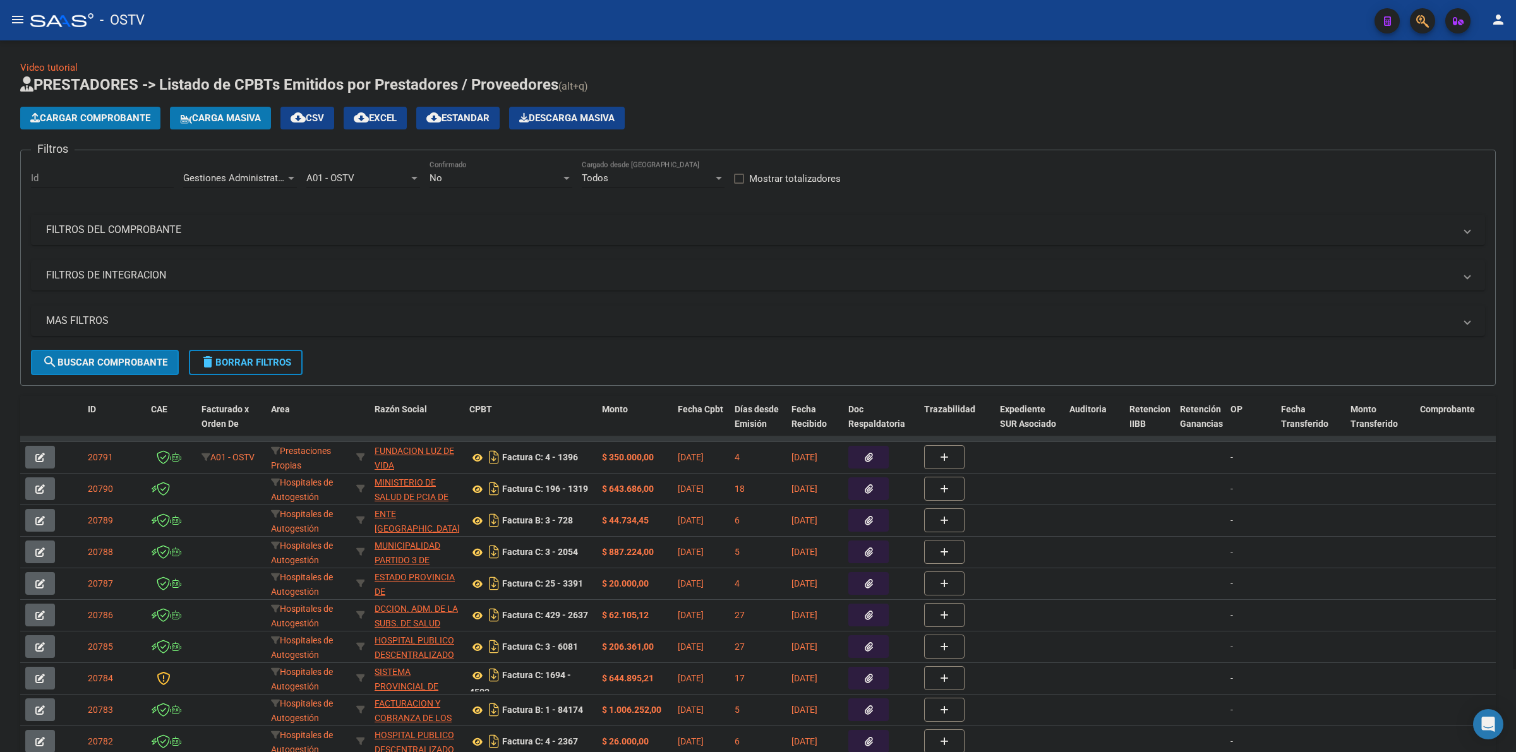
click at [143, 349] on form "Filtros Id Gestiones Administrativas y Otros Area A01 - OSTV Seleccionar Gerenc…" at bounding box center [758, 268] width 1476 height 236
click at [121, 355] on button "search Buscar Comprobante" at bounding box center [105, 362] width 148 height 25
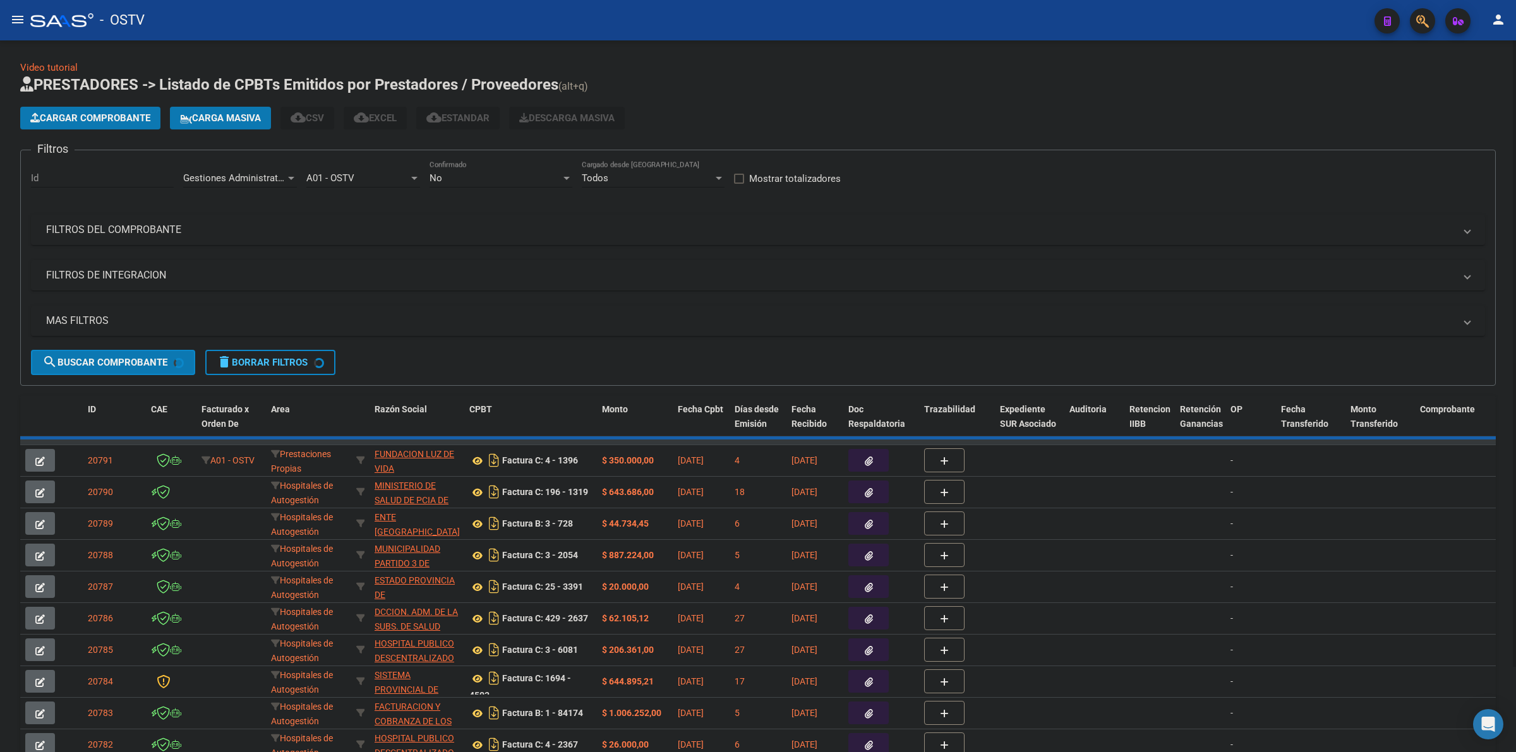
click at [105, 317] on mat-panel-title "MAS FILTROS" at bounding box center [750, 321] width 1409 height 14
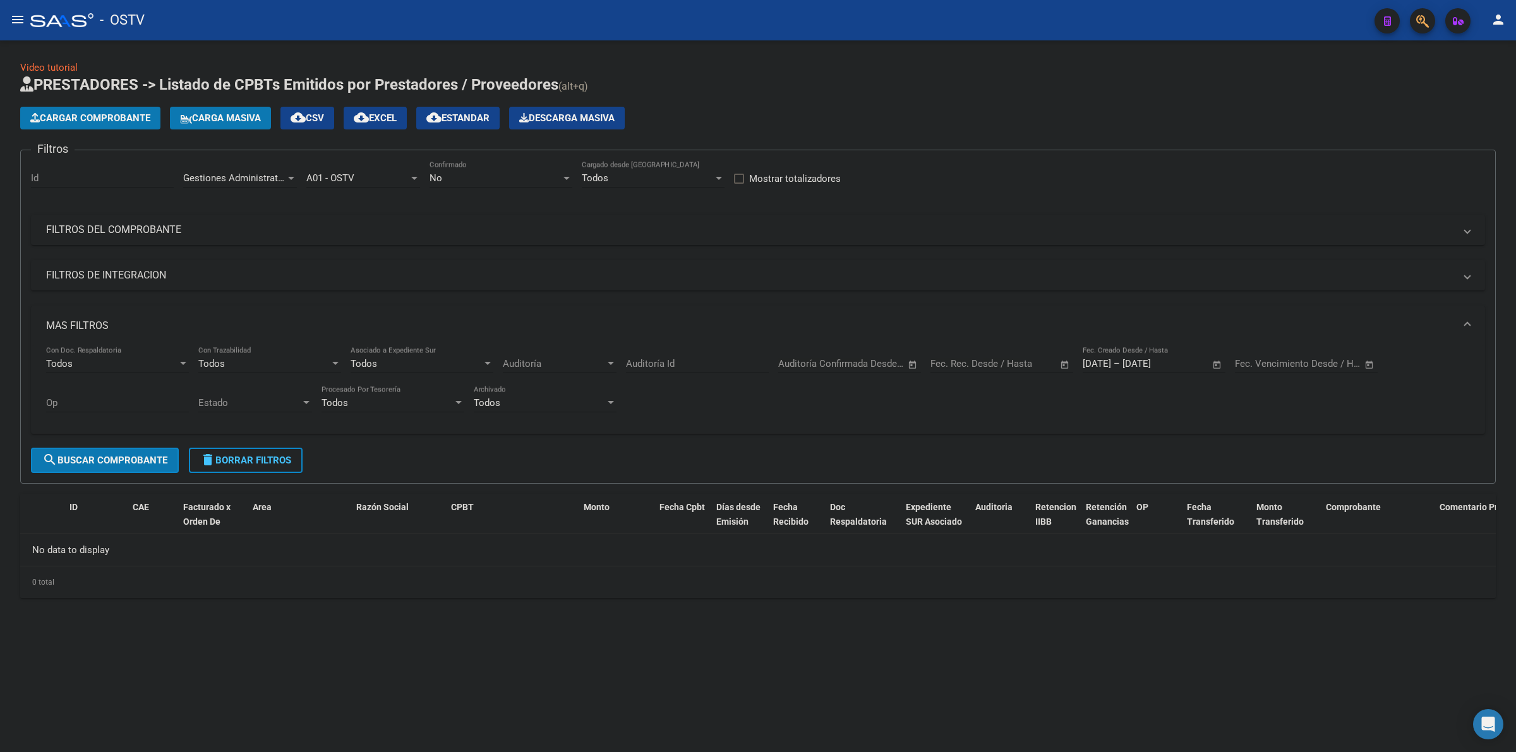
click at [105, 319] on mat-panel-title "MAS FILTROS" at bounding box center [750, 326] width 1409 height 14
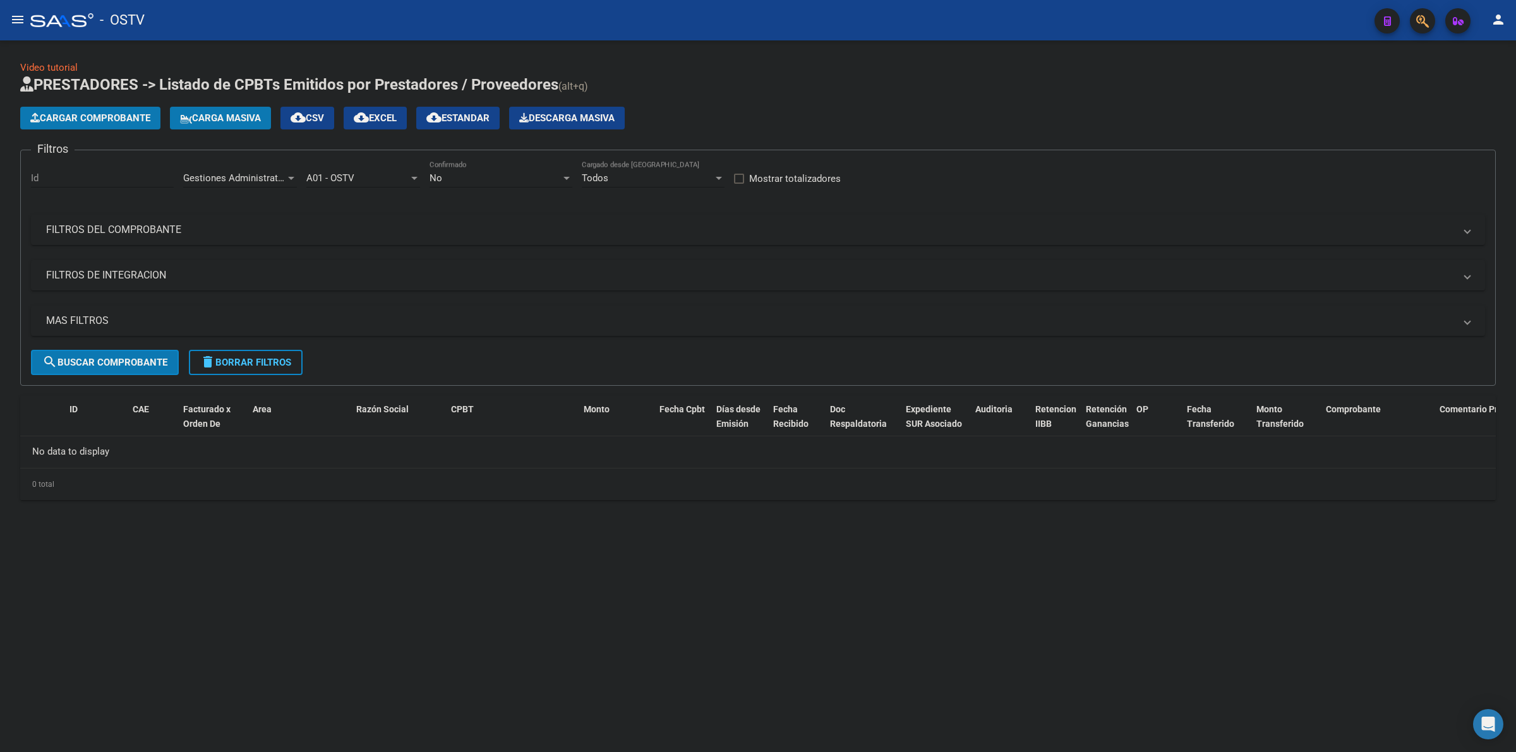
click at [232, 169] on div "Gestiones Administrativas y Otros Area" at bounding box center [240, 173] width 114 height 27
click at [493, 176] on div at bounding box center [758, 376] width 1516 height 752
click at [491, 178] on div "No" at bounding box center [495, 177] width 131 height 11
click at [464, 121] on span "Todos" at bounding box center [501, 120] width 143 height 28
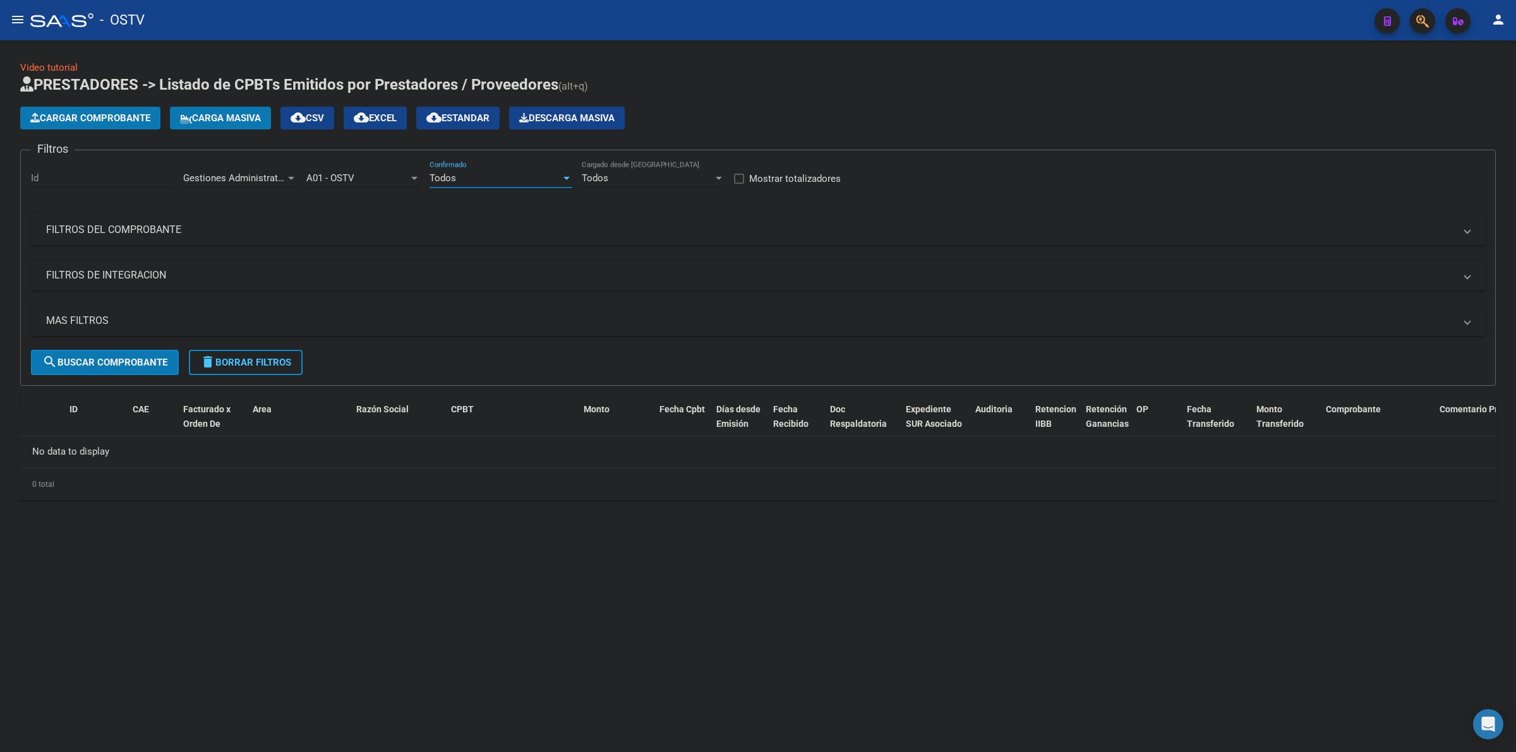
click at [121, 368] on button "search Buscar Comprobante" at bounding box center [105, 362] width 148 height 25
click at [236, 174] on span "Gestiones Administrativas y Otros" at bounding box center [255, 177] width 145 height 11
click at [234, 232] on span "Prestaciones Propias" at bounding box center [228, 236] width 90 height 11
click at [130, 361] on span "search Buscar Comprobante" at bounding box center [104, 362] width 125 height 11
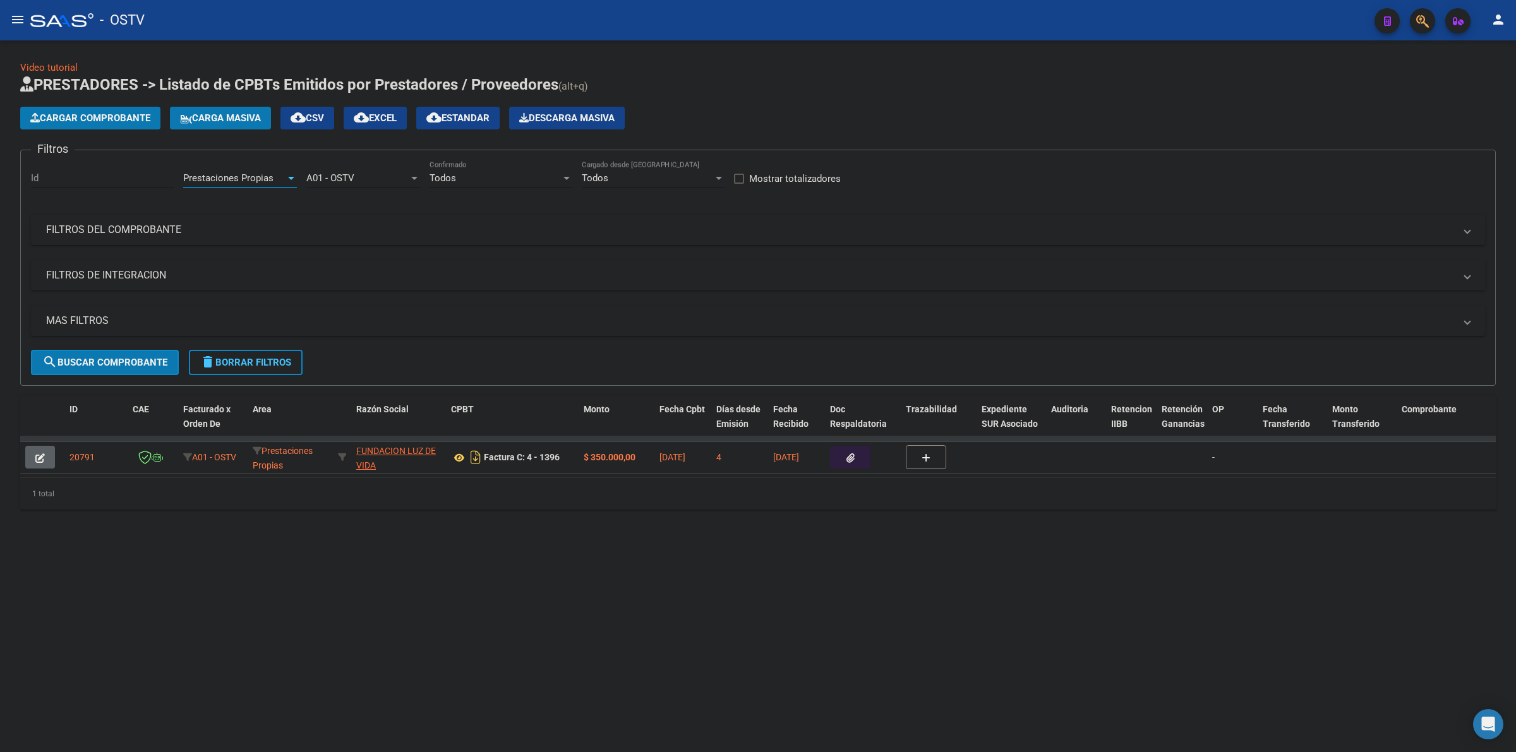
click at [274, 177] on div "Prestaciones Propias" at bounding box center [234, 177] width 102 height 11
click at [231, 203] on span "Capita" at bounding box center [265, 208] width 165 height 28
click at [127, 368] on button "search Buscar Comprobante" at bounding box center [105, 362] width 148 height 25
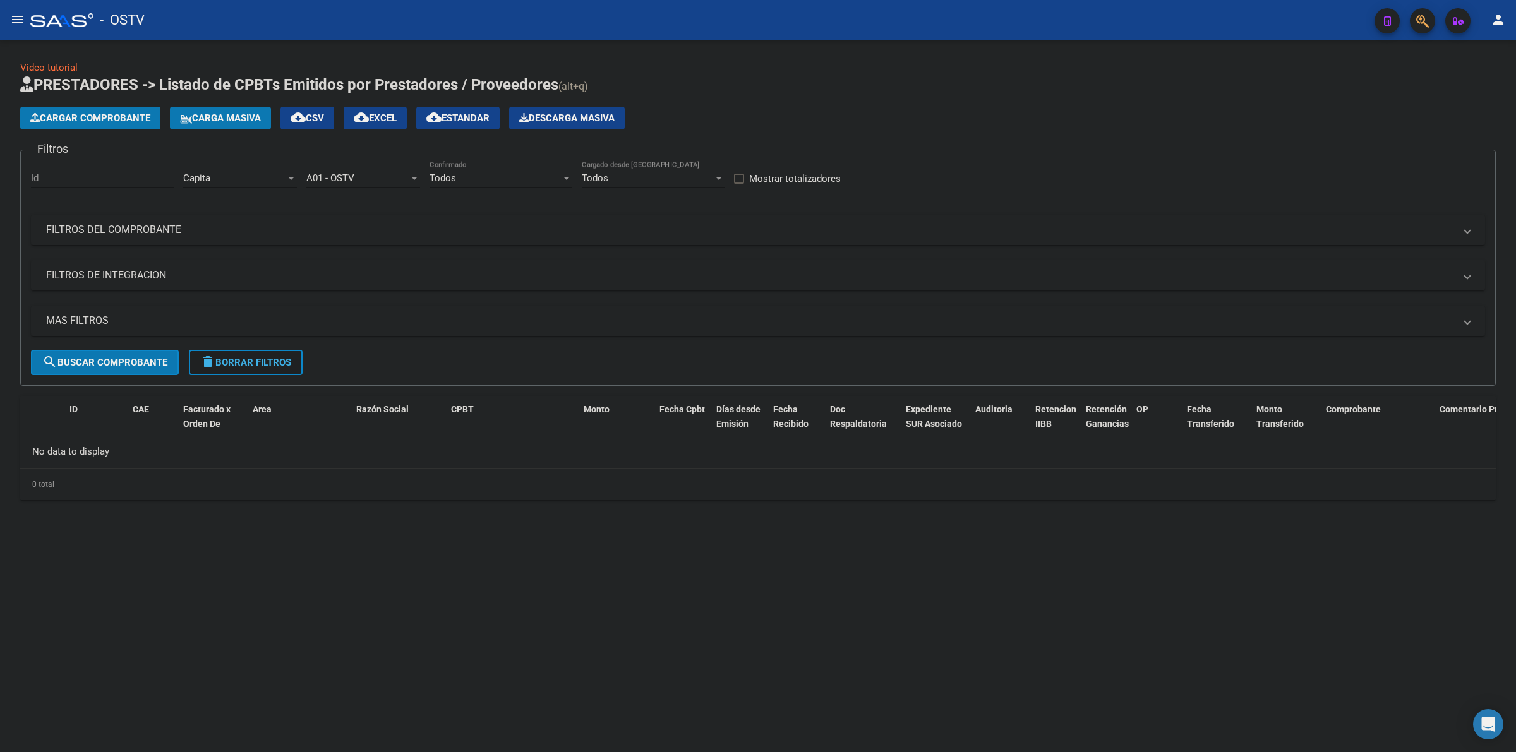
drag, startPoint x: 229, startPoint y: 356, endPoint x: 239, endPoint y: 358, distance: 9.8
click at [238, 358] on span "delete Borrar Filtros" at bounding box center [245, 362] width 91 height 11
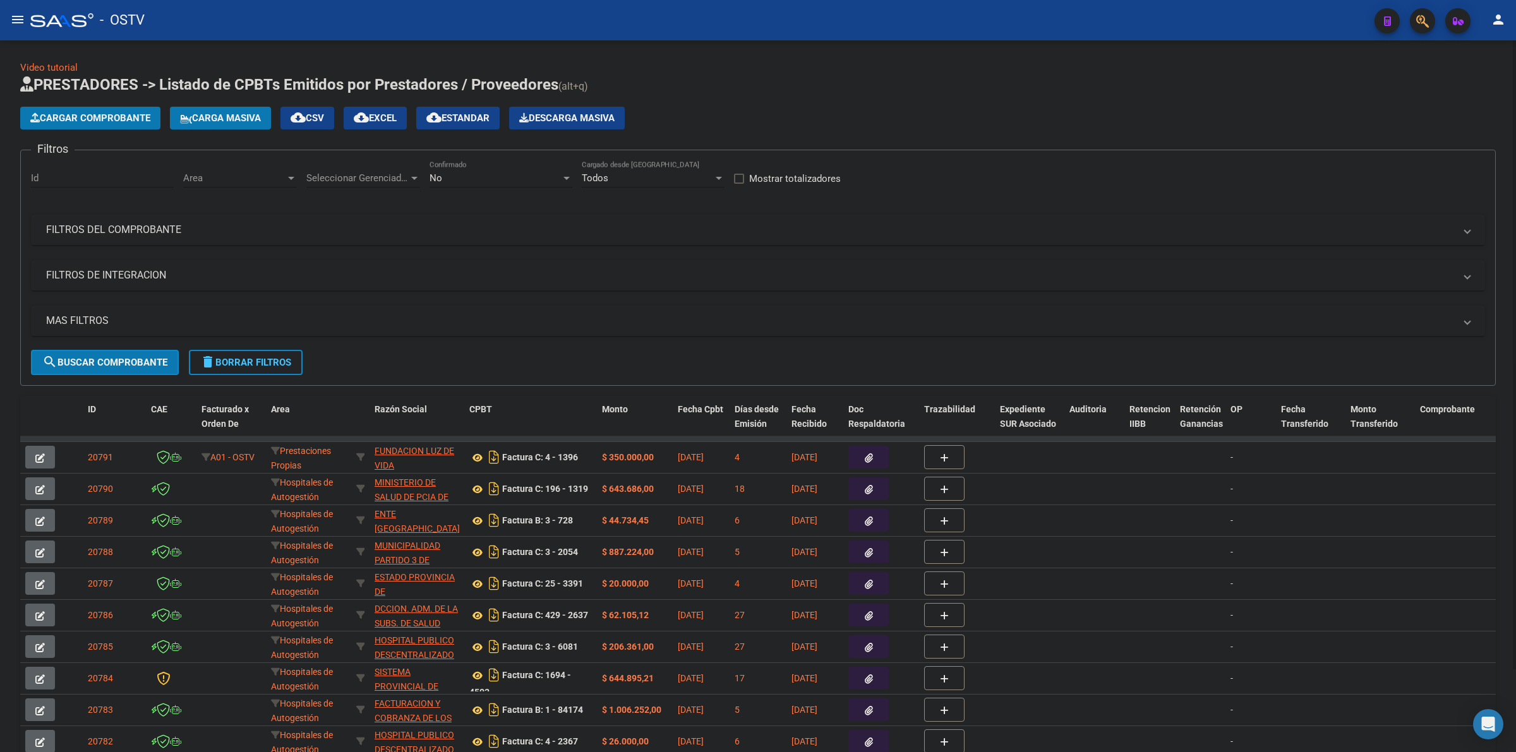
click at [479, 176] on div "No" at bounding box center [495, 177] width 131 height 11
click at [450, 124] on span "Todos" at bounding box center [501, 120] width 143 height 28
click at [232, 224] on mat-panel-title "FILTROS DEL COMPROBANTE" at bounding box center [750, 230] width 1409 height 14
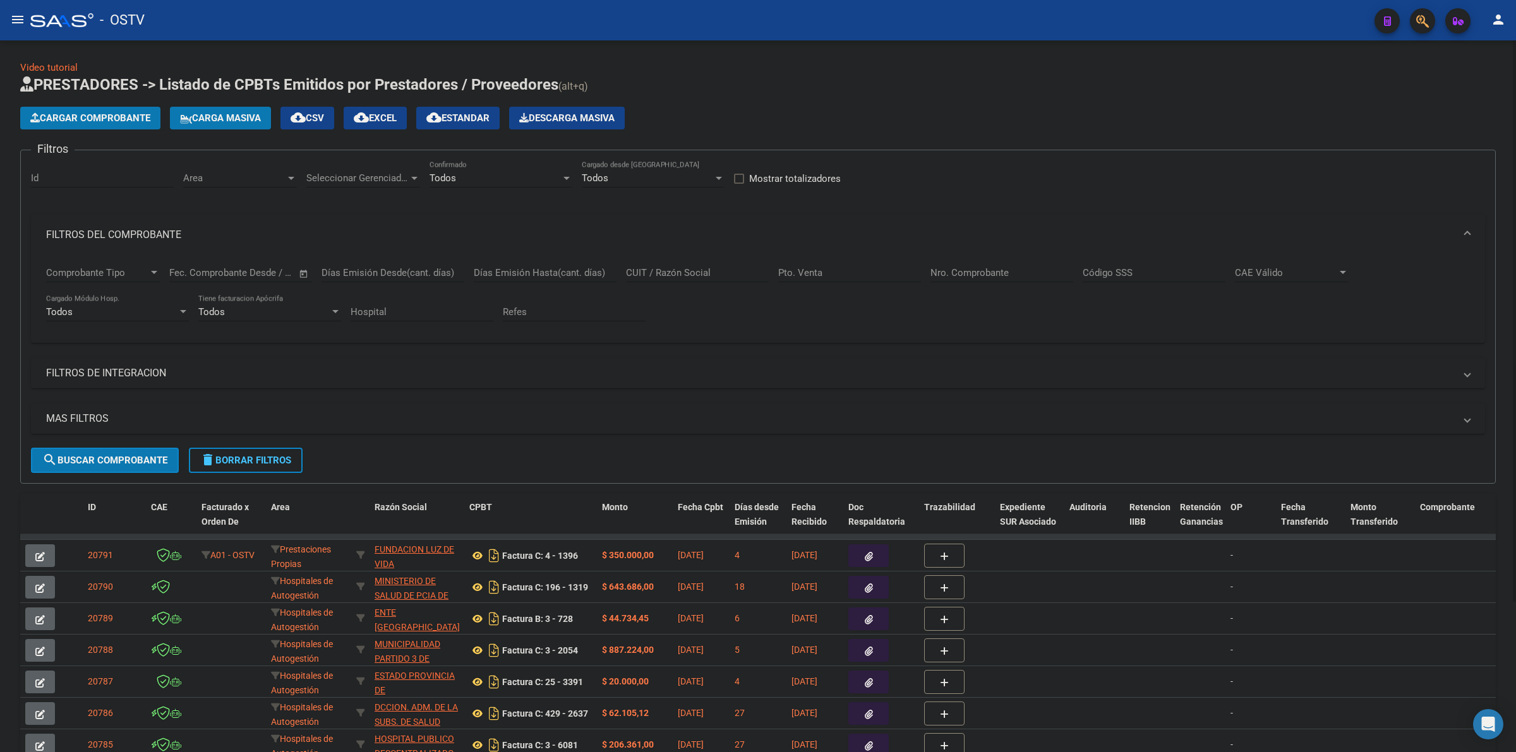
click at [974, 272] on input "Nro. Comprobante" at bounding box center [1002, 272] width 143 height 11
type input "1"
click at [131, 232] on mat-panel-title "FILTROS DEL COMPROBANTE" at bounding box center [750, 235] width 1409 height 14
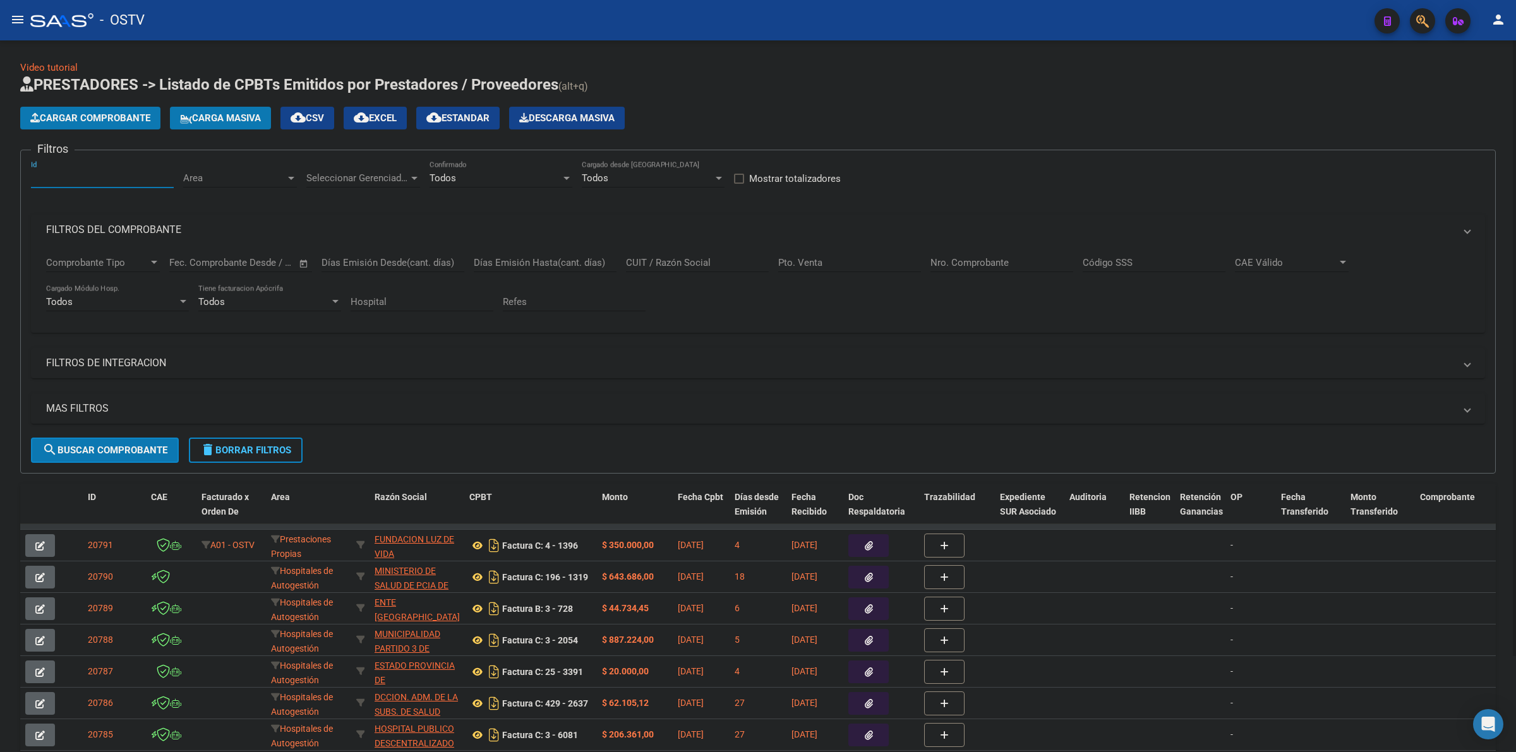
click at [115, 175] on input "Id" at bounding box center [102, 177] width 143 height 11
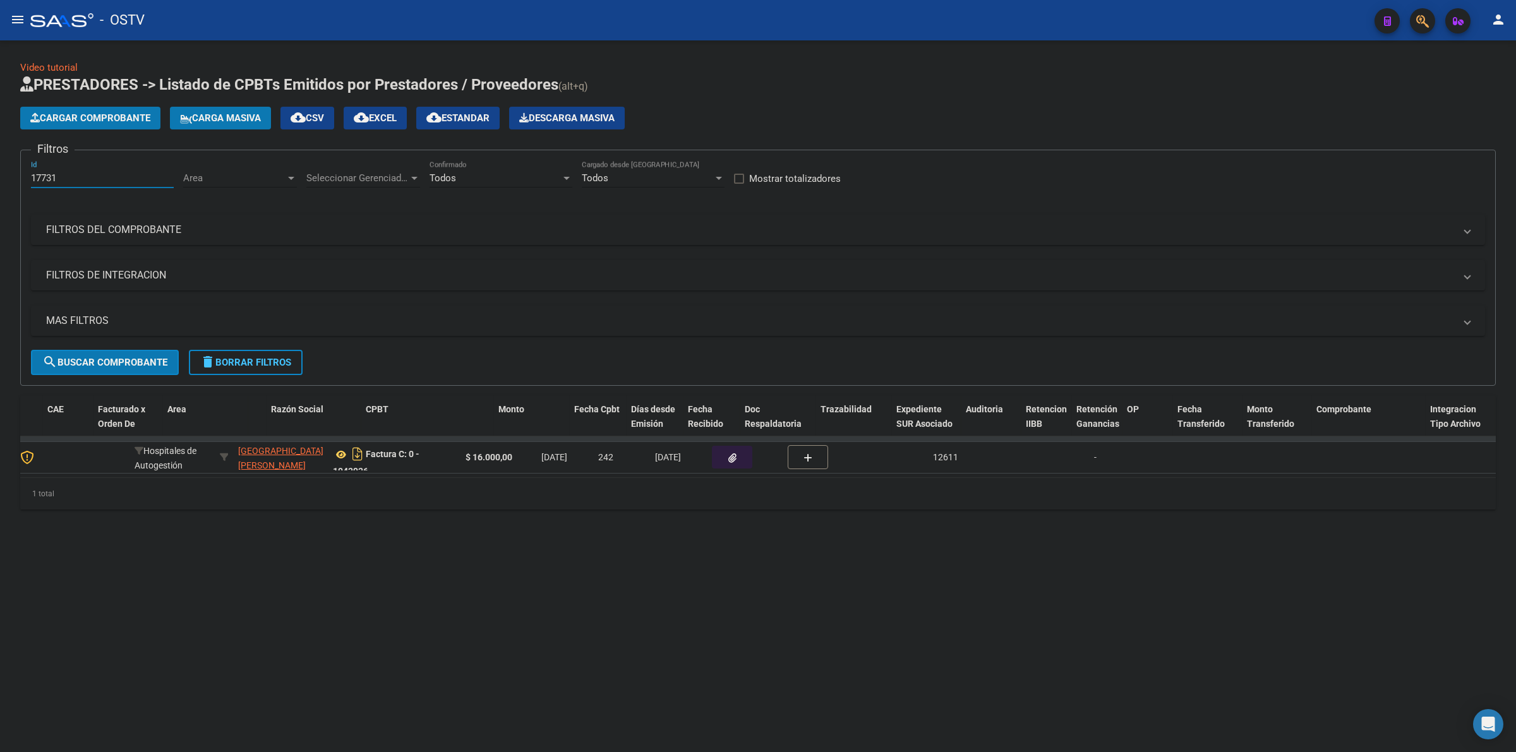
scroll to position [0, 0]
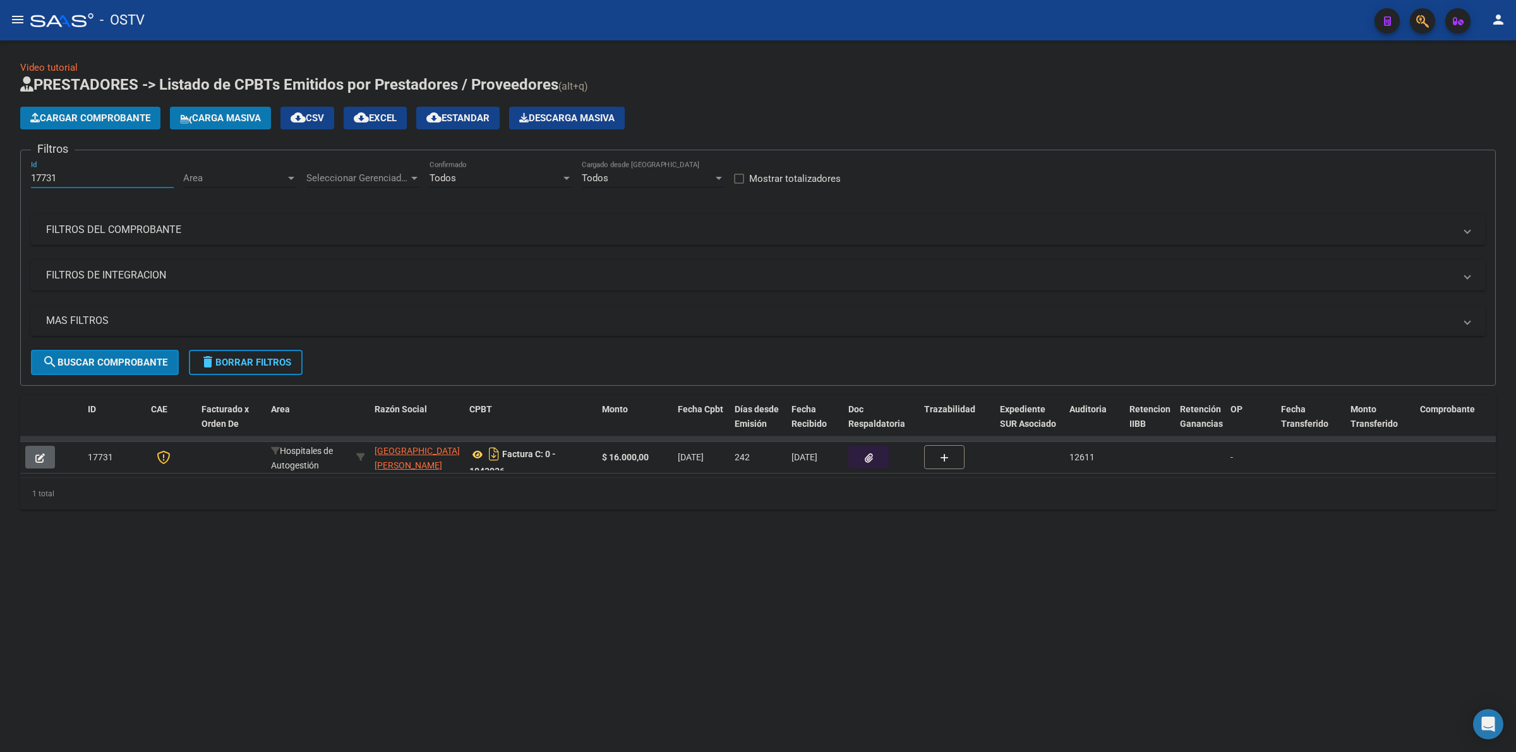
type input "17731"
click at [245, 363] on span "delete Borrar Filtros" at bounding box center [245, 362] width 91 height 11
